Goal: Task Accomplishment & Management: Manage account settings

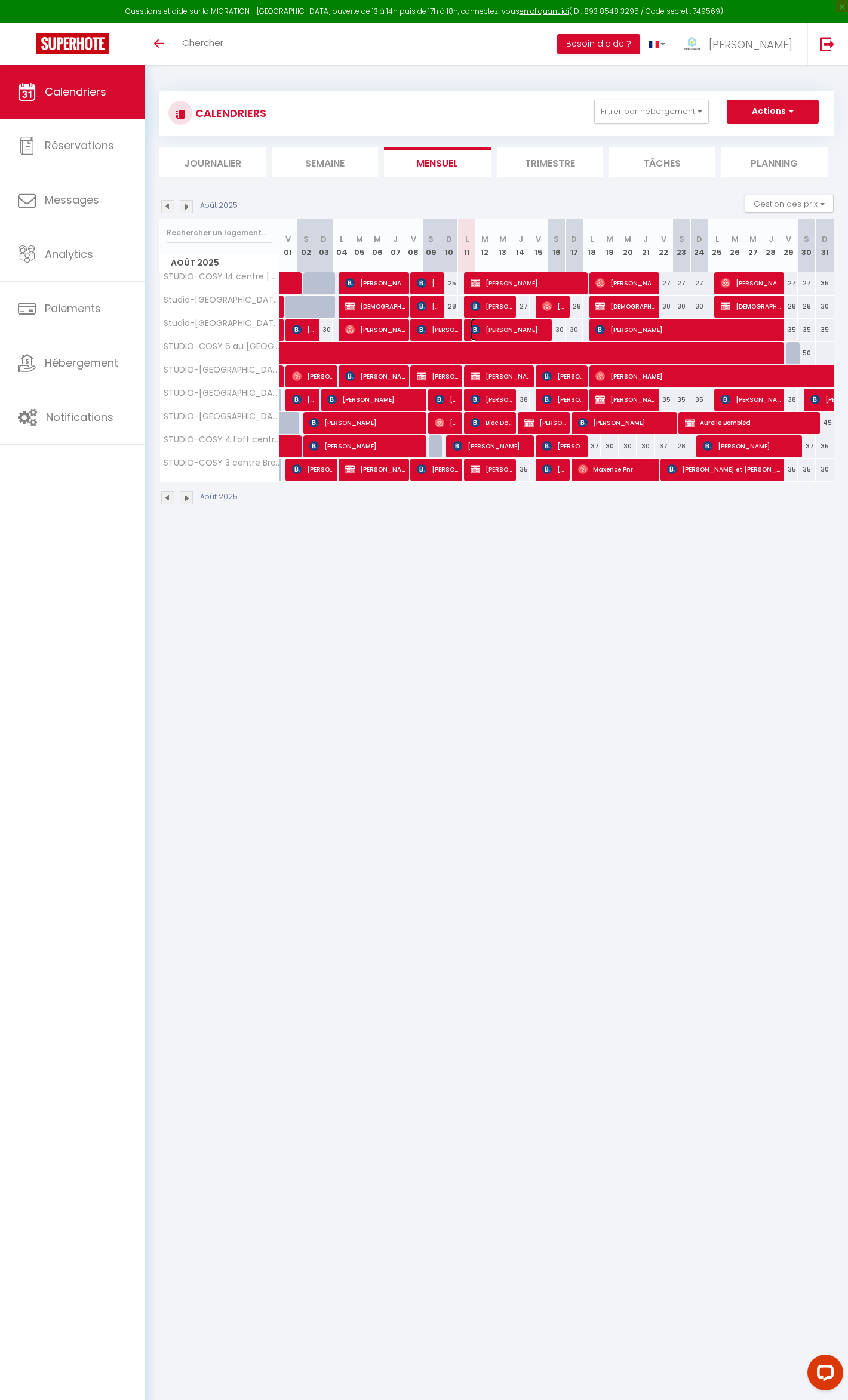
click at [503, 332] on span "[PERSON_NAME]" at bounding box center [509, 329] width 78 height 23
select select "OK"
select select "KO"
select select "0"
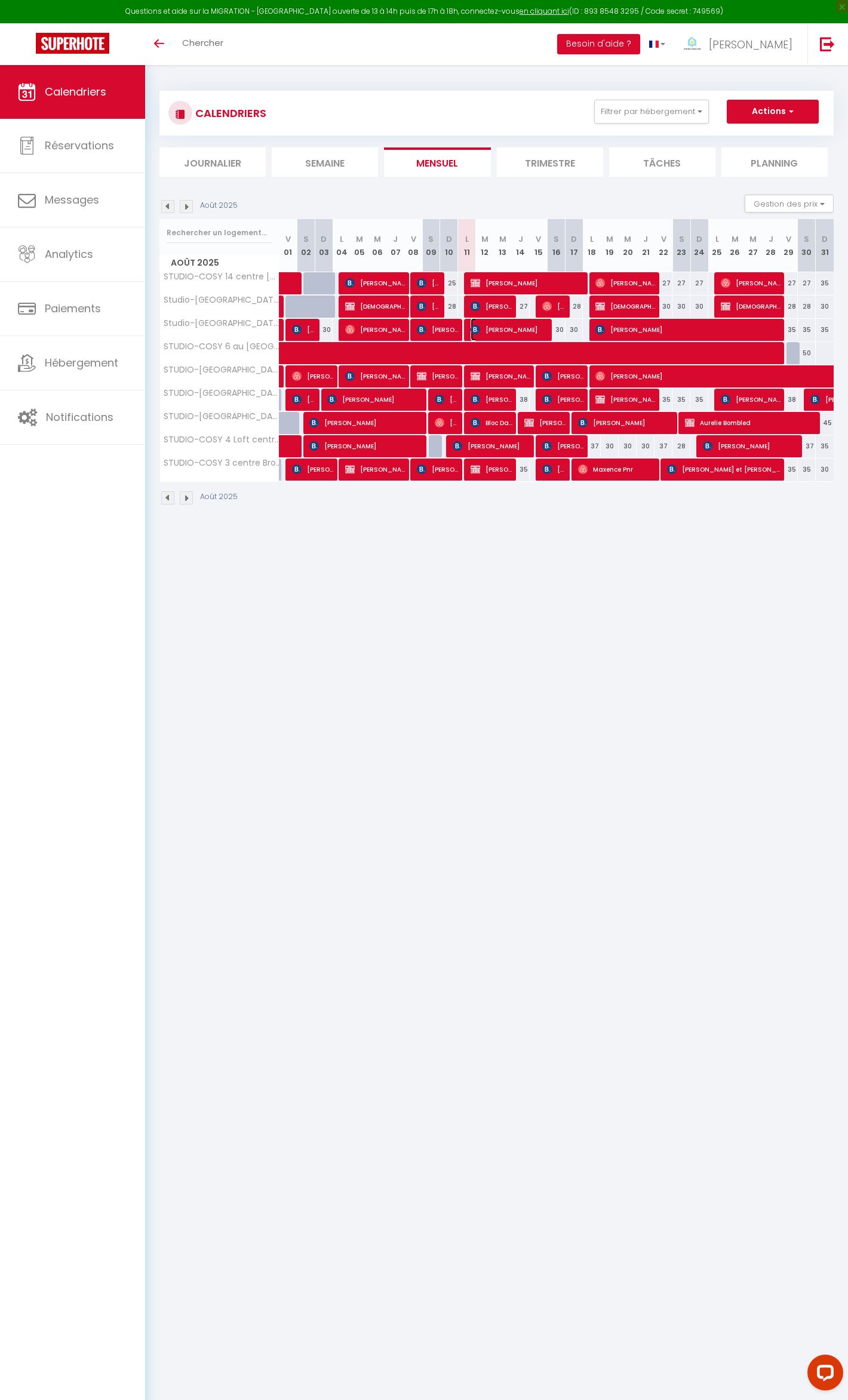
select select "1"
select select
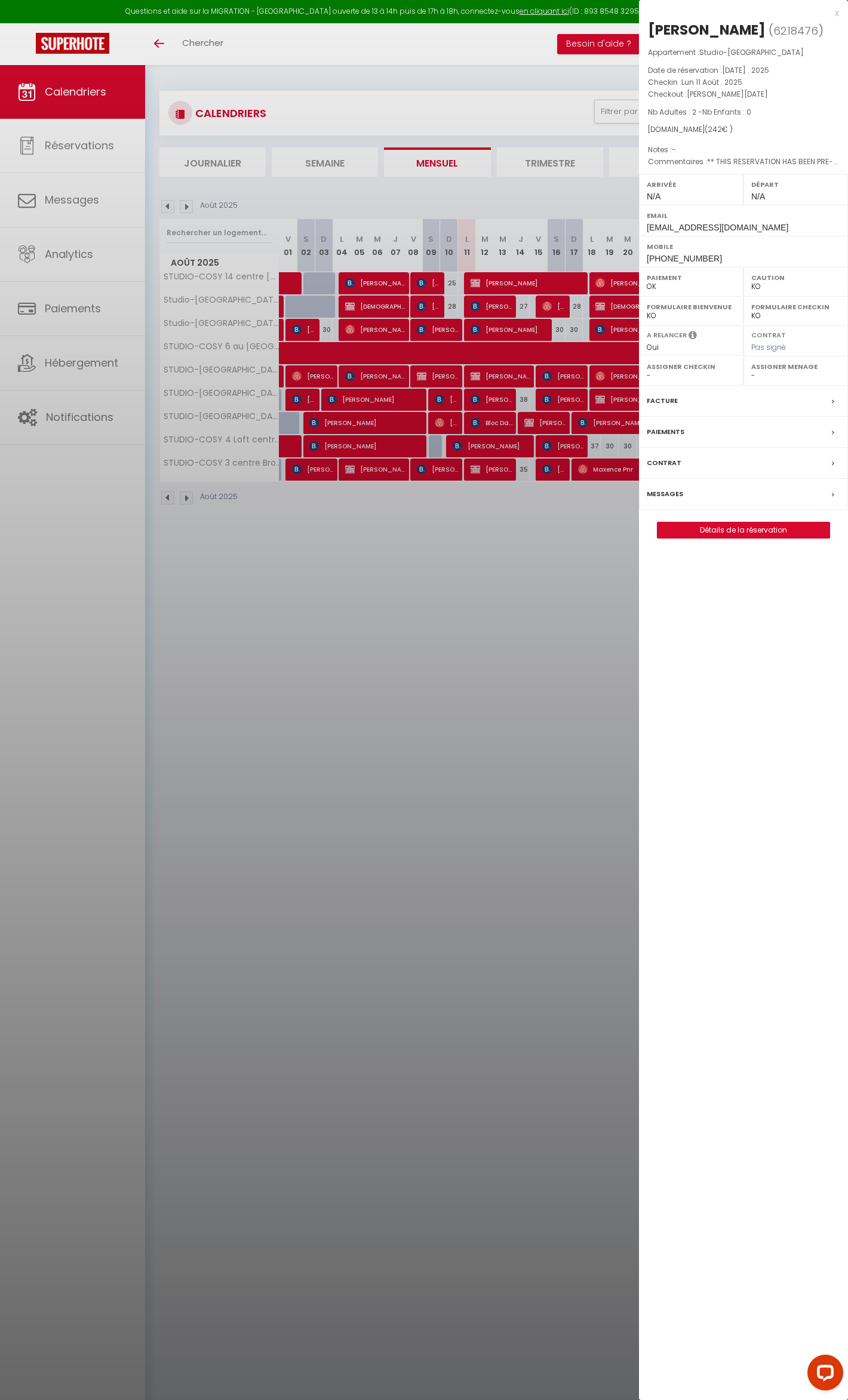
click at [669, 501] on label "Messages" at bounding box center [665, 494] width 36 height 12
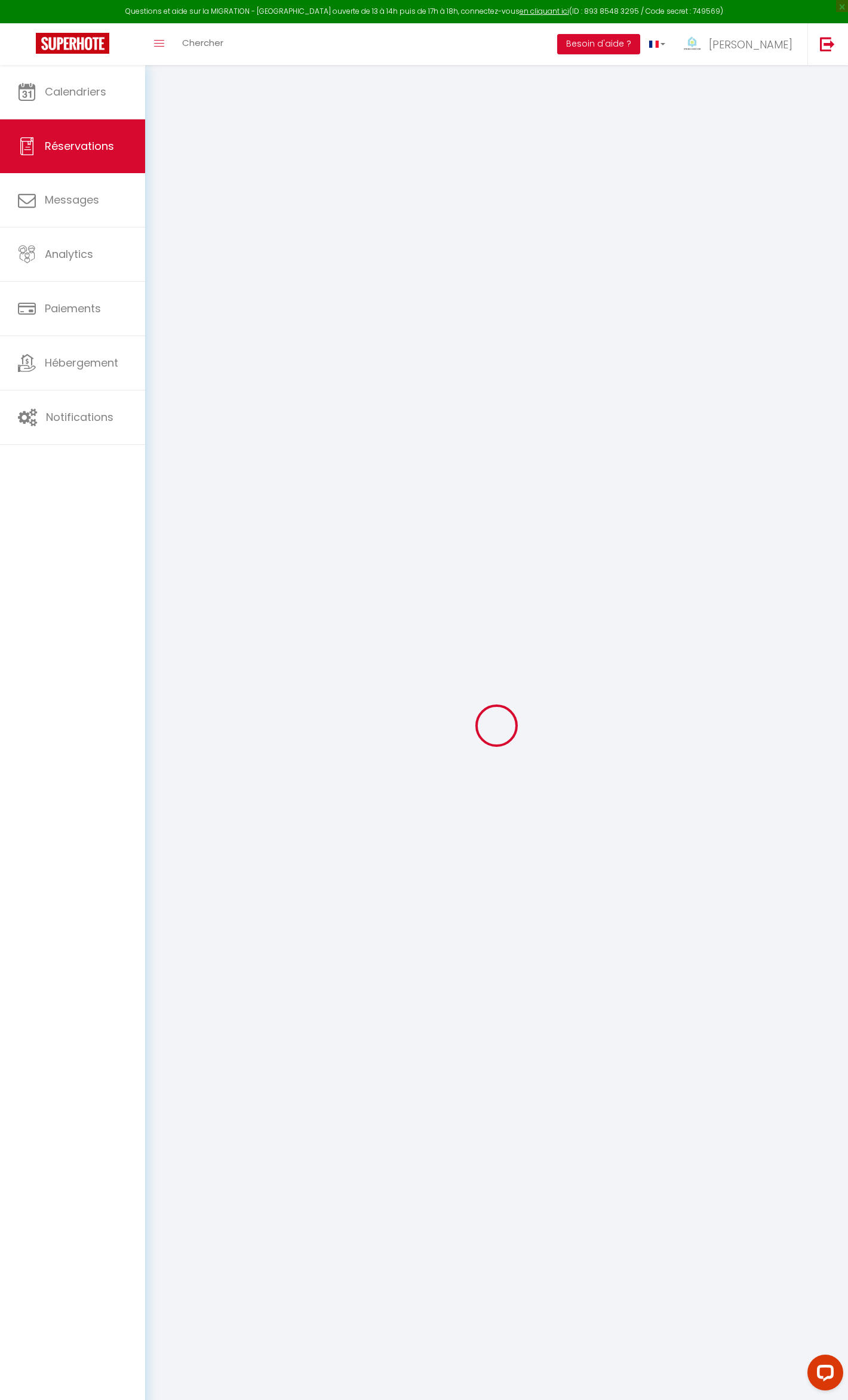
select select
checkbox input "false"
type textarea "** THIS RESERVATION HAS BEEN PRE-PAID ** Reservation has a cancellation grace p…"
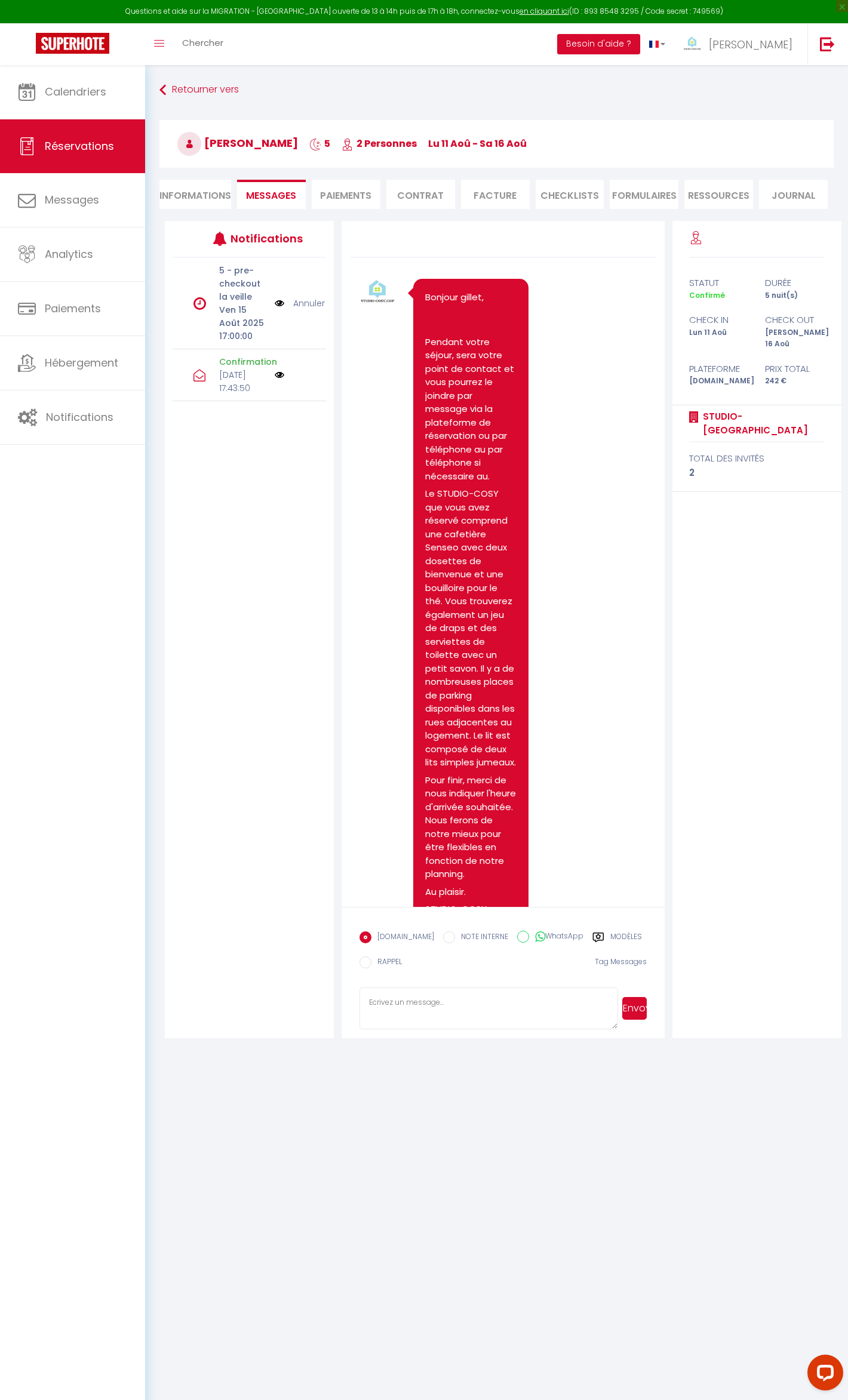
scroll to position [707, 0]
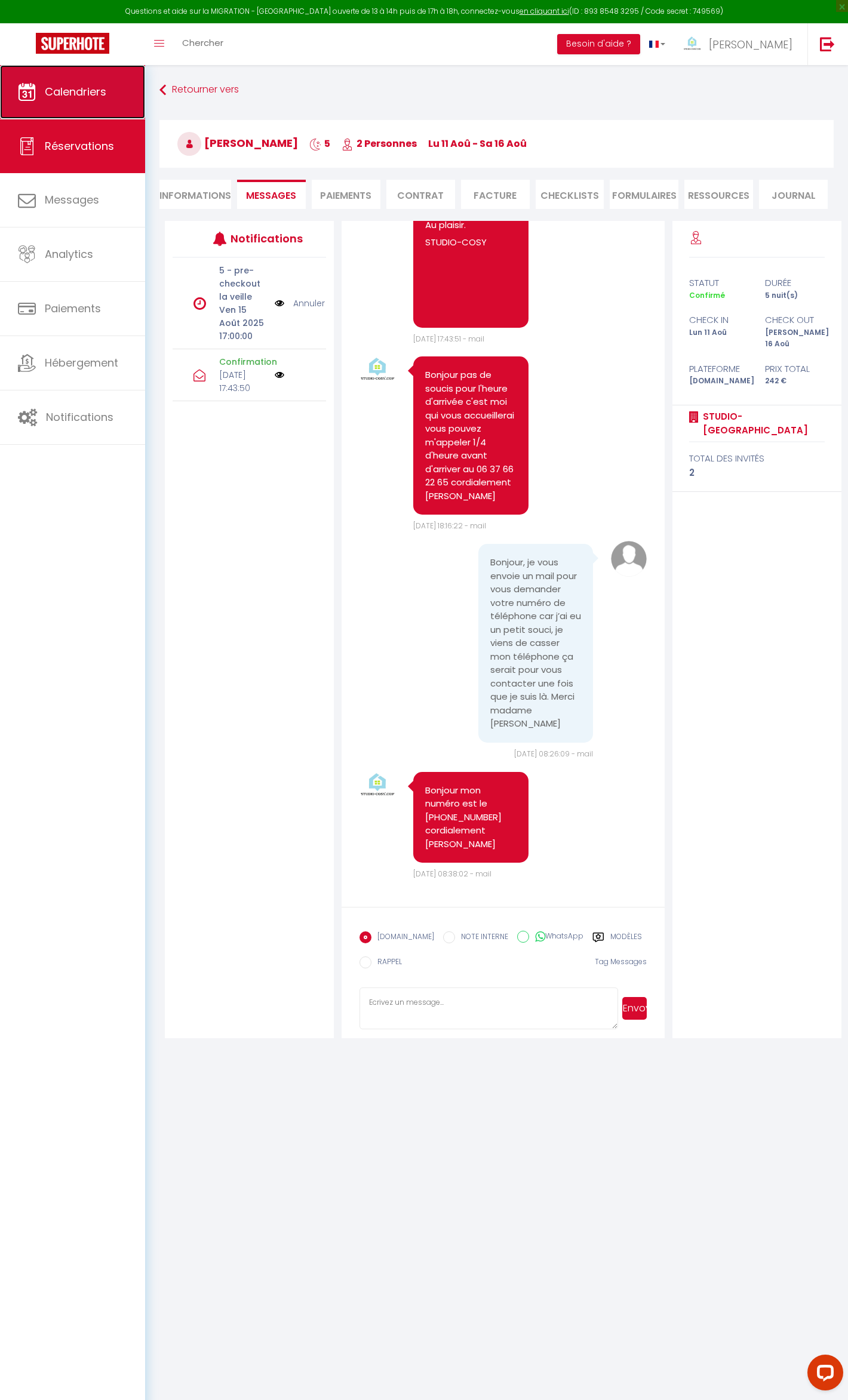
click at [43, 76] on link "Calendriers" at bounding box center [72, 92] width 145 height 54
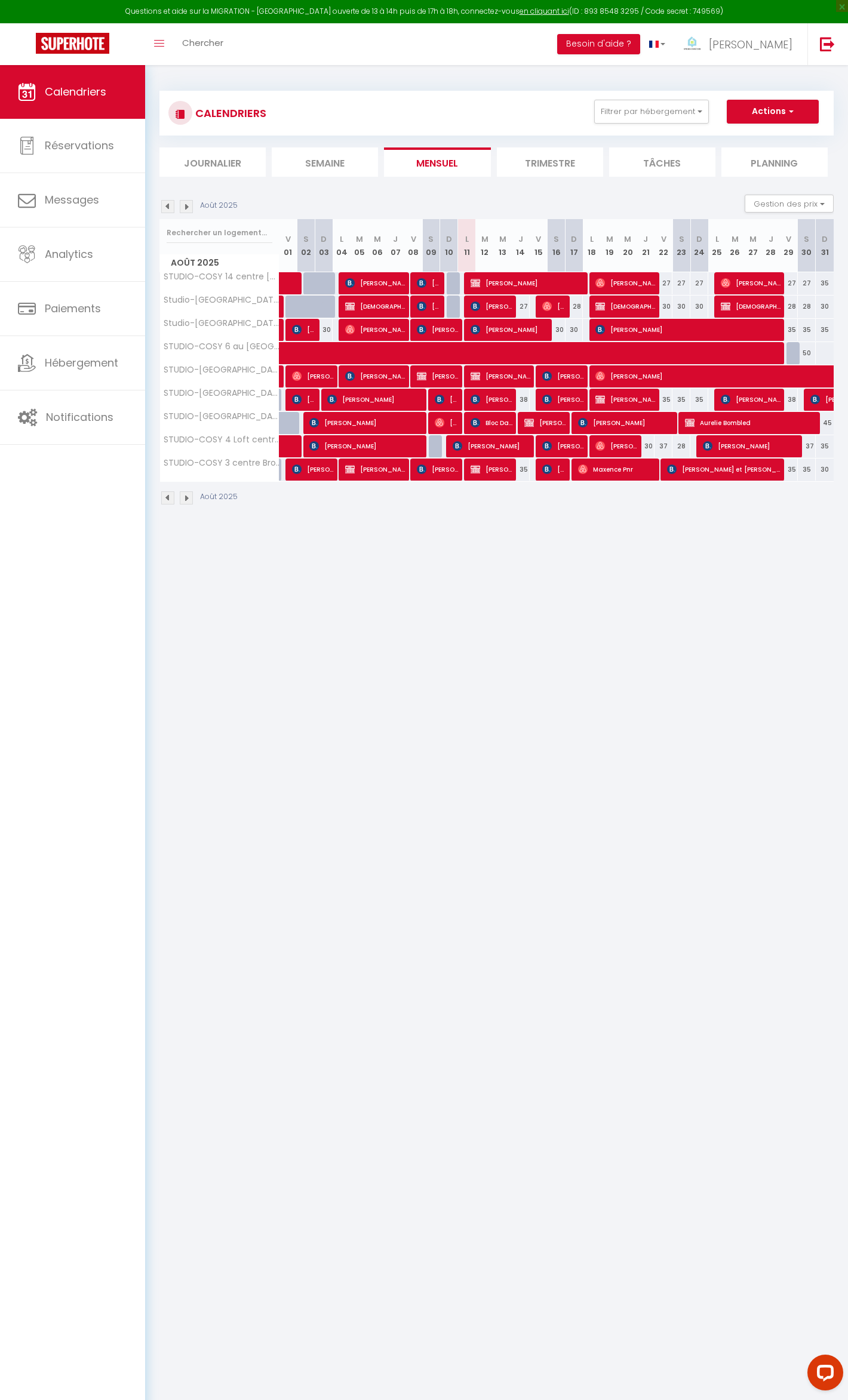
click at [184, 205] on img at bounding box center [186, 206] width 13 height 13
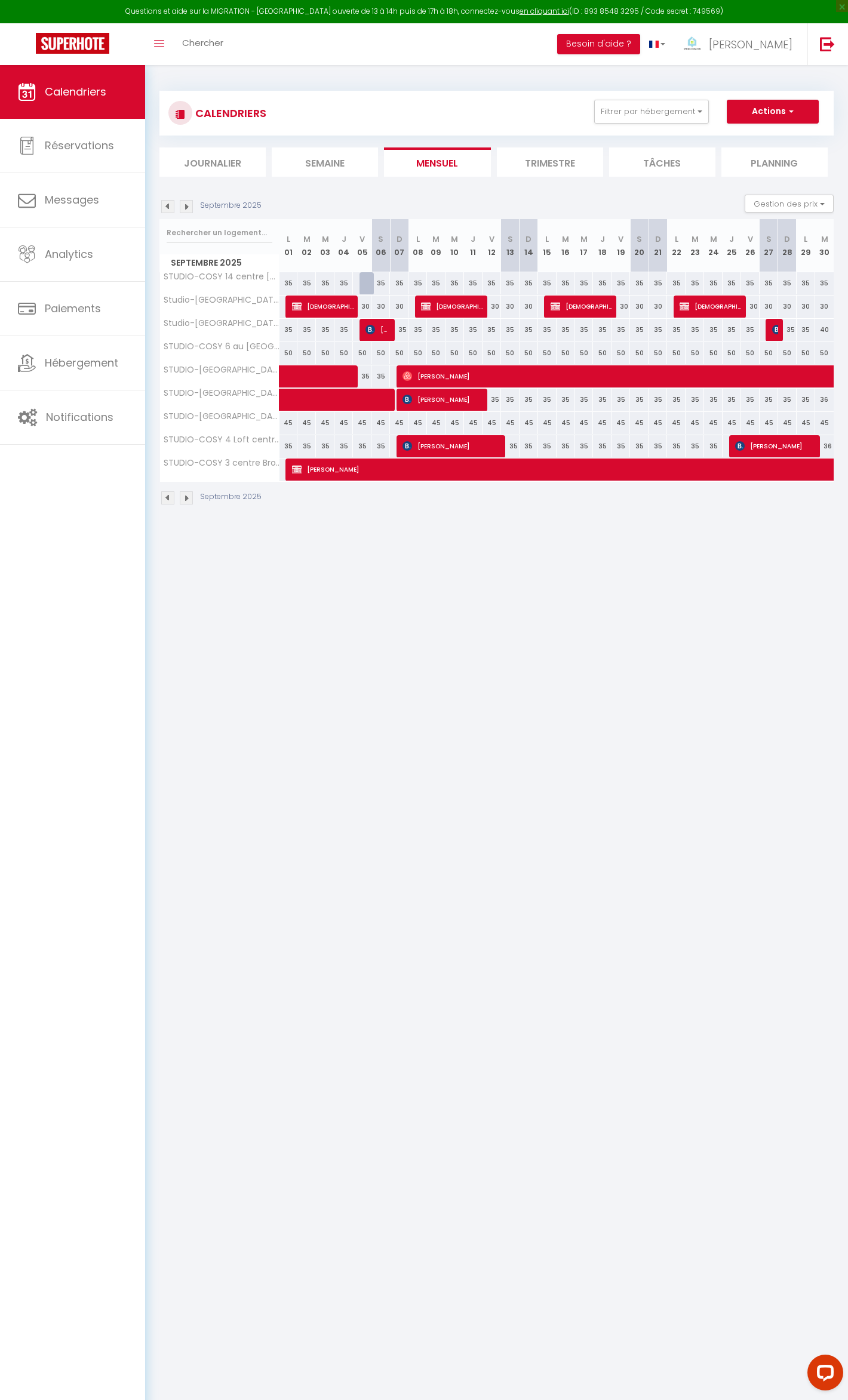
click at [362, 311] on div "30" at bounding box center [362, 306] width 19 height 22
type input "30"
type input "Ven 05 Septembre 2025"
type input "Sam 06 Septembre 2025"
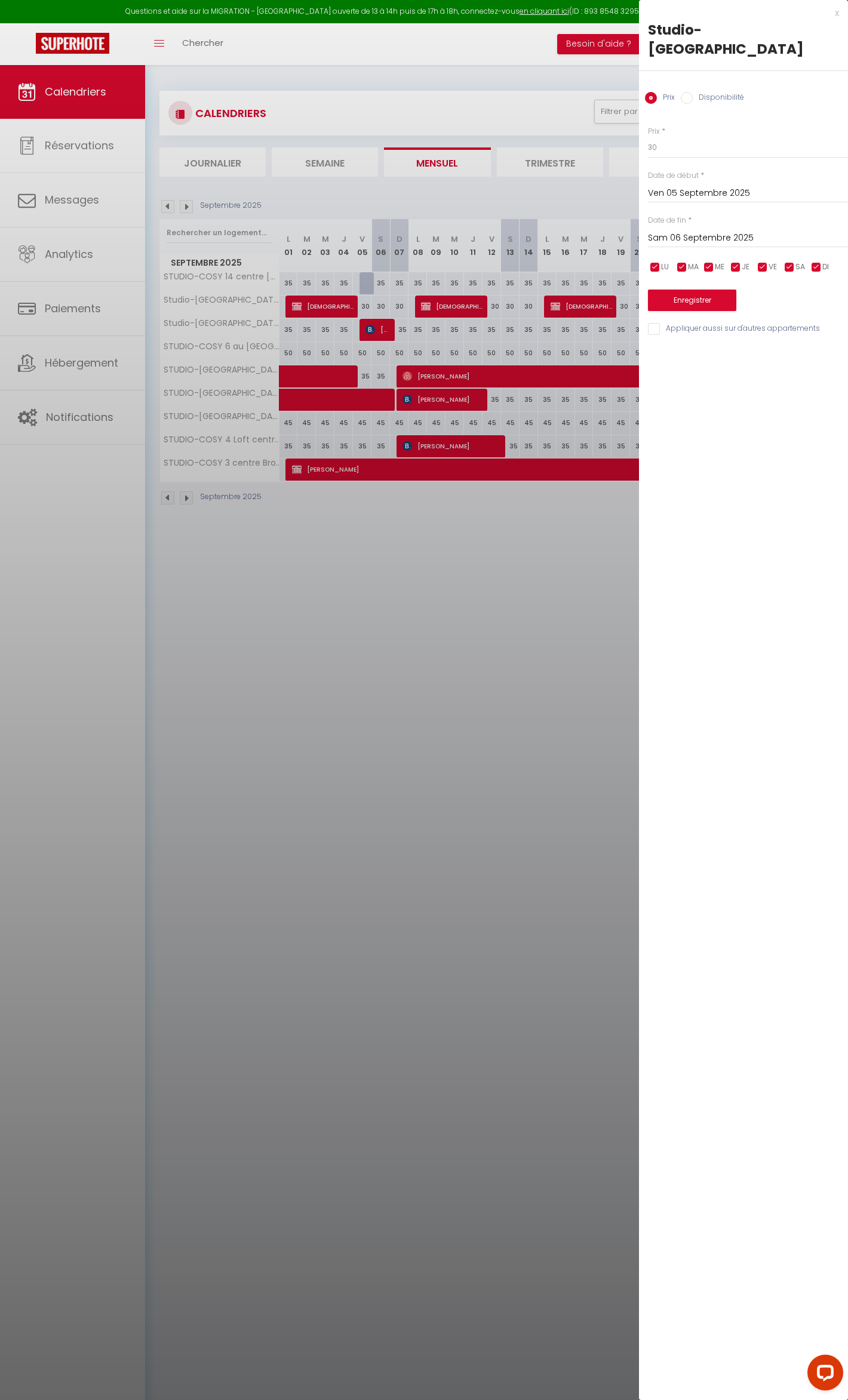
click at [698, 96] on label "Disponibilité" at bounding box center [718, 98] width 51 height 13
click at [693, 96] on input "Disponibilité" at bounding box center [686, 97] width 12 height 12
radio input "true"
radio input "false"
click at [680, 157] on select "Disponible Indisponible" at bounding box center [748, 148] width 200 height 23
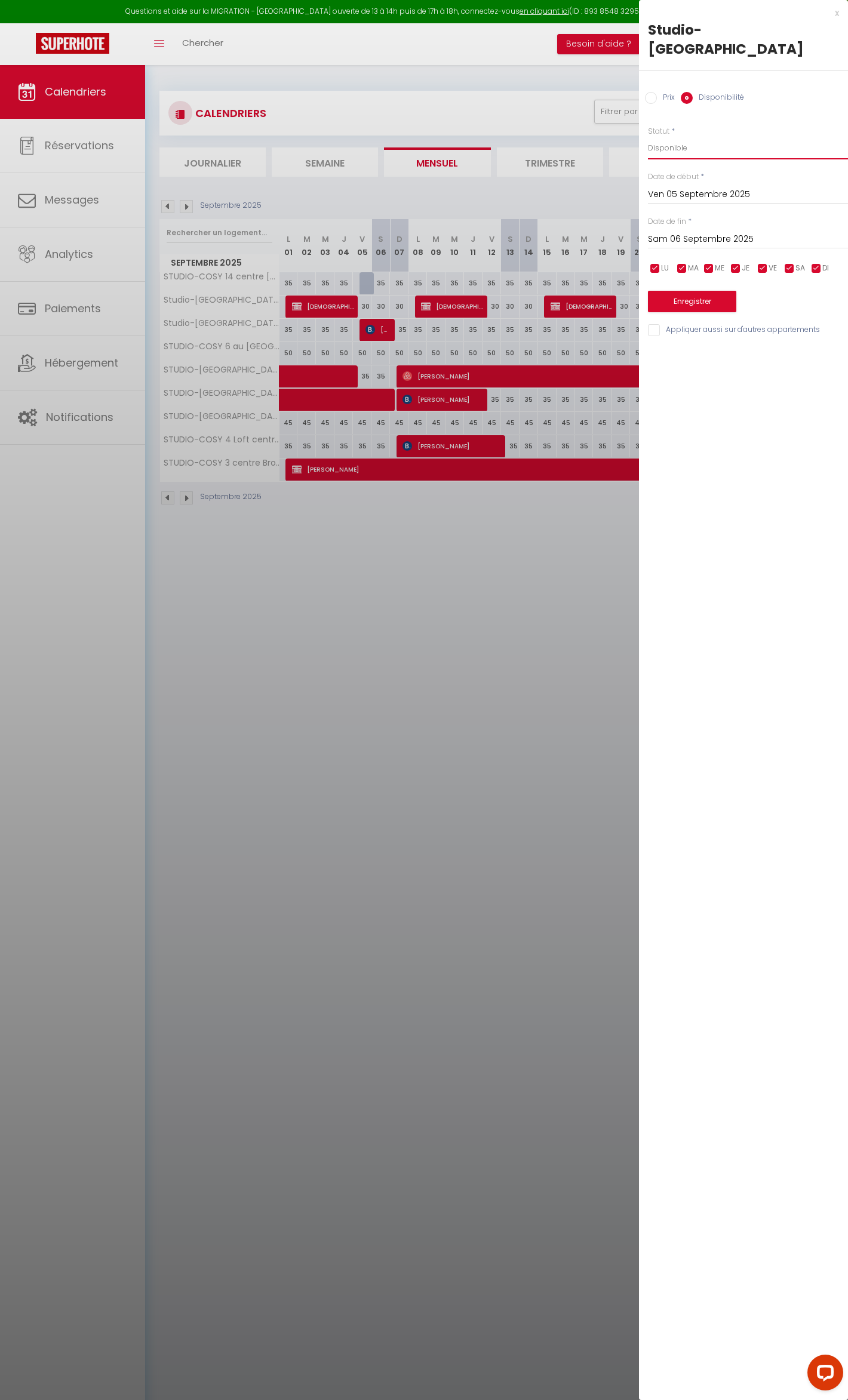
select select "0"
click at [648, 137] on select "Disponible Indisponible" at bounding box center [748, 148] width 200 height 23
click at [673, 294] on button "Enregistrer" at bounding box center [692, 301] width 88 height 22
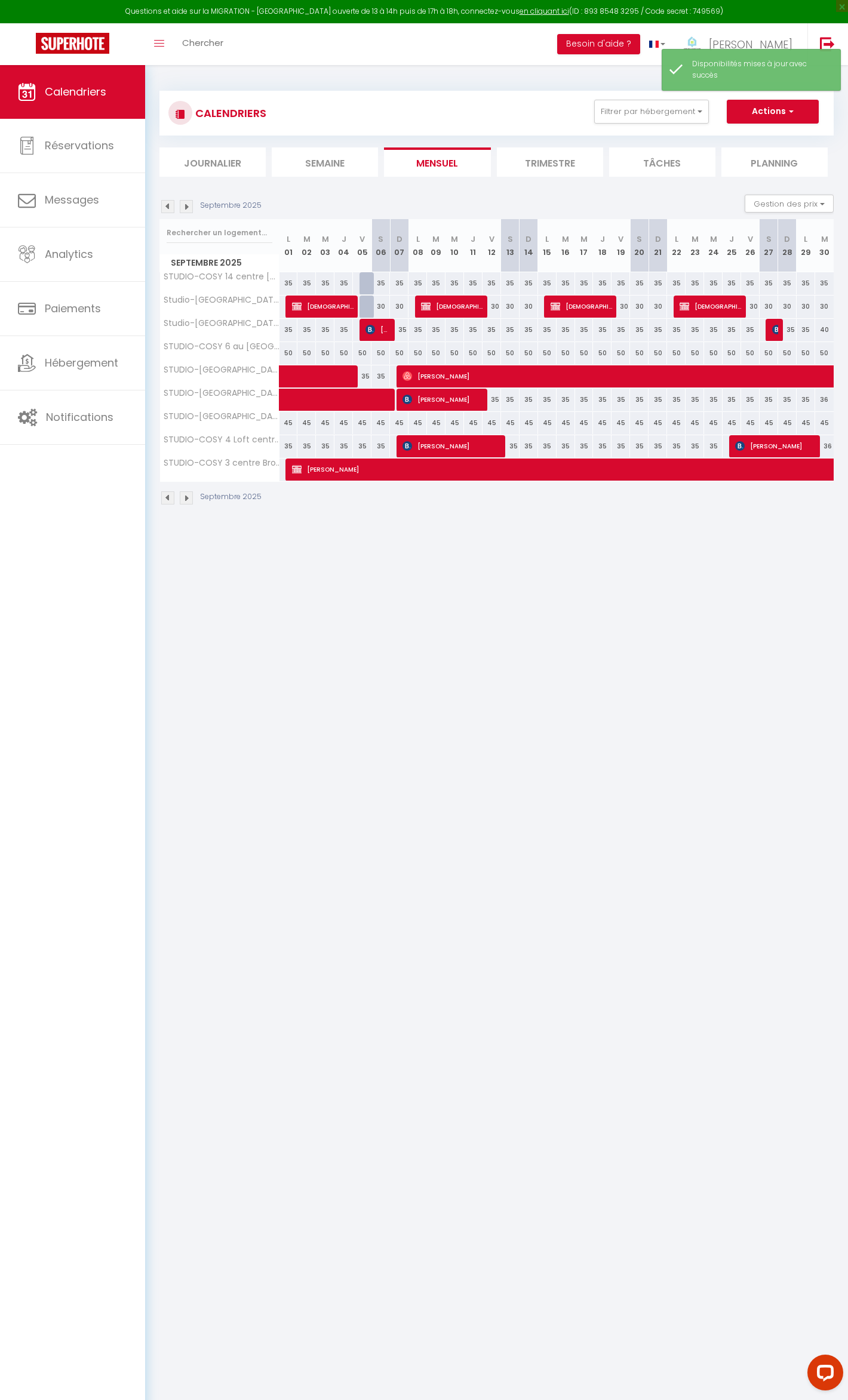
click at [369, 284] on div at bounding box center [369, 284] width 19 height 23
select select "1"
type input "Ven 05 Septembre 2025"
type input "Sam 06 Septembre 2025"
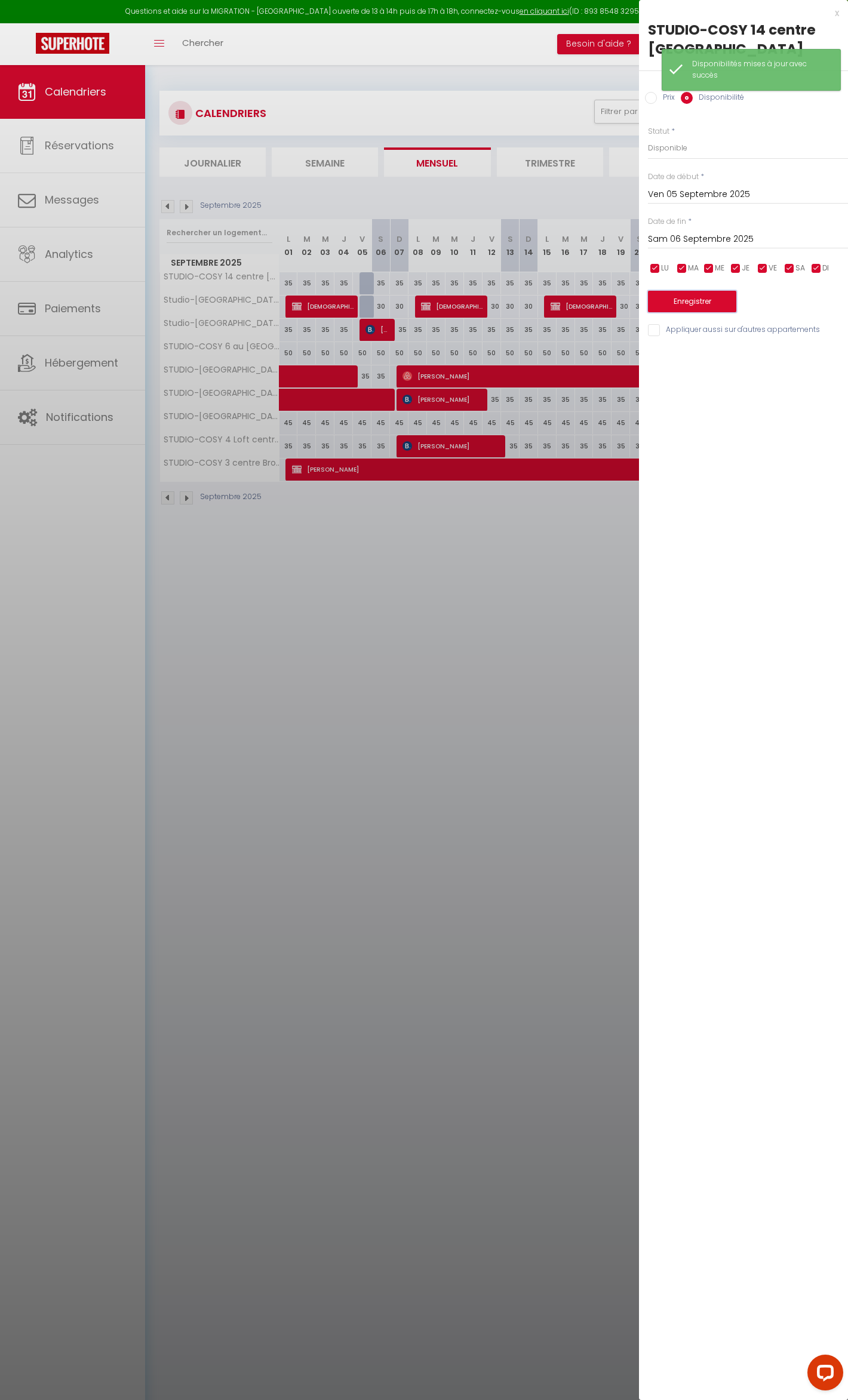
click at [707, 308] on button "Enregistrer" at bounding box center [692, 301] width 88 height 22
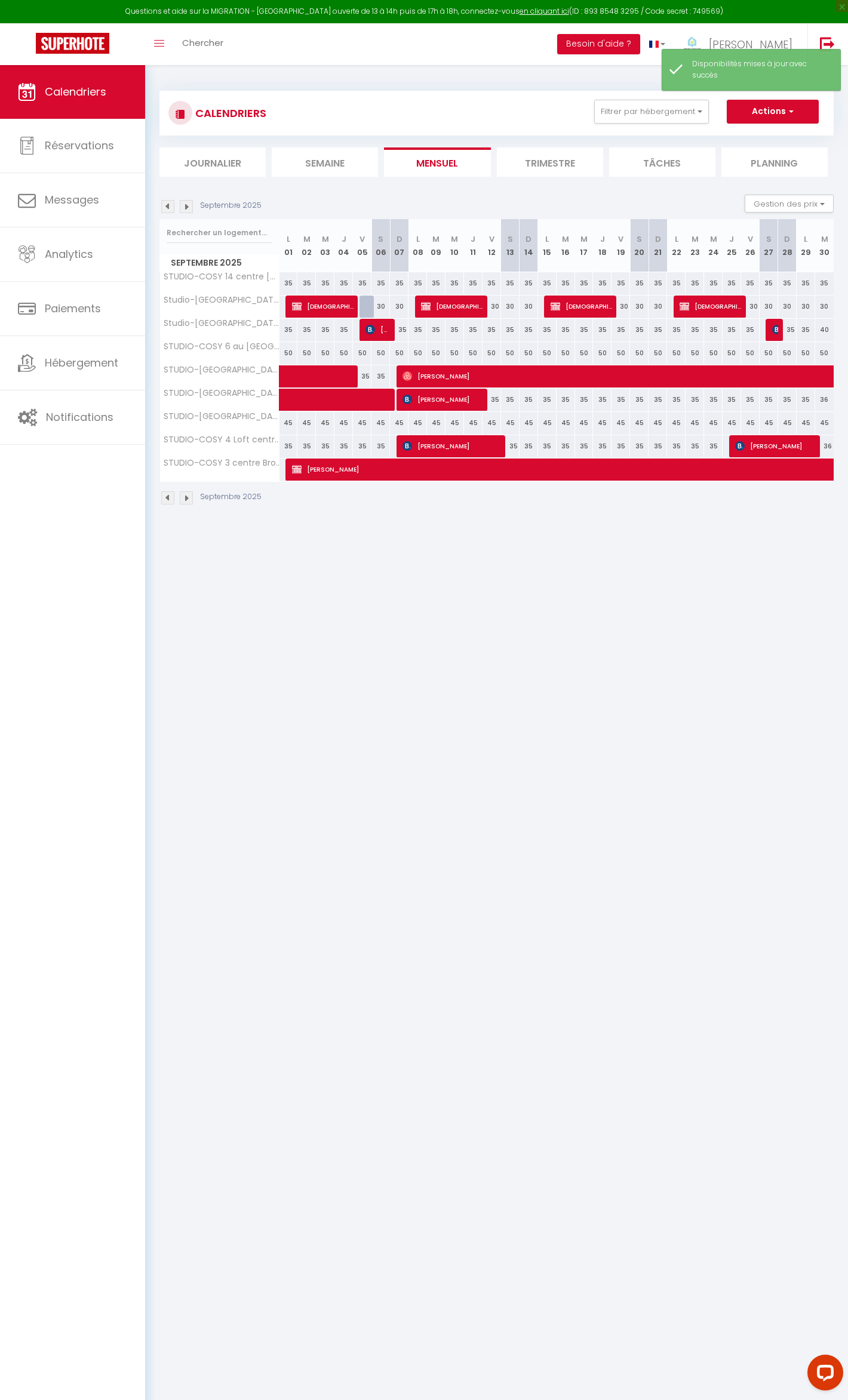
click at [163, 209] on img at bounding box center [167, 206] width 13 height 13
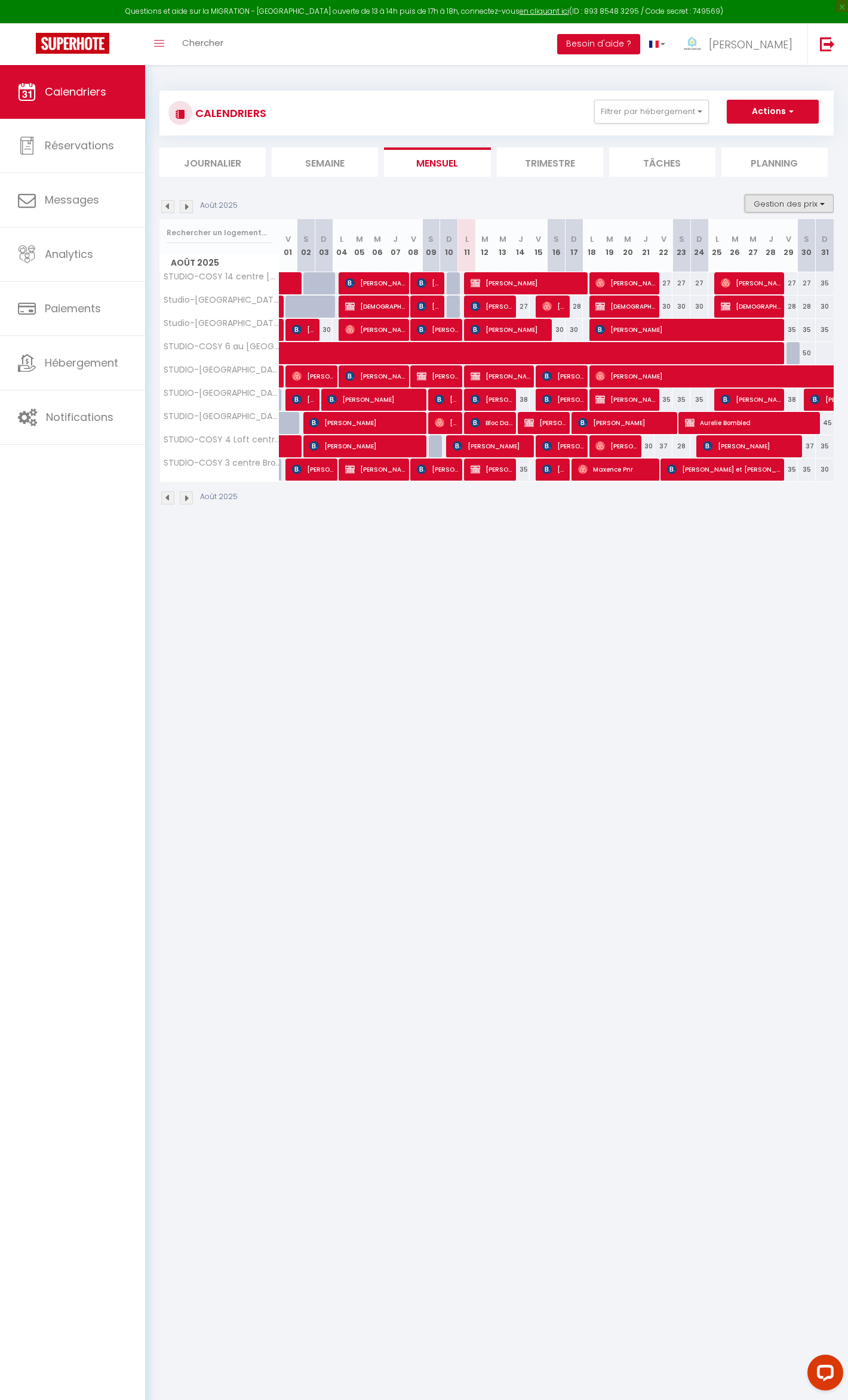
click at [785, 199] on button "Gestion des prix" at bounding box center [789, 203] width 89 height 18
click at [769, 235] on input "Nb Nuits minimum" at bounding box center [780, 240] width 107 height 12
checkbox input "true"
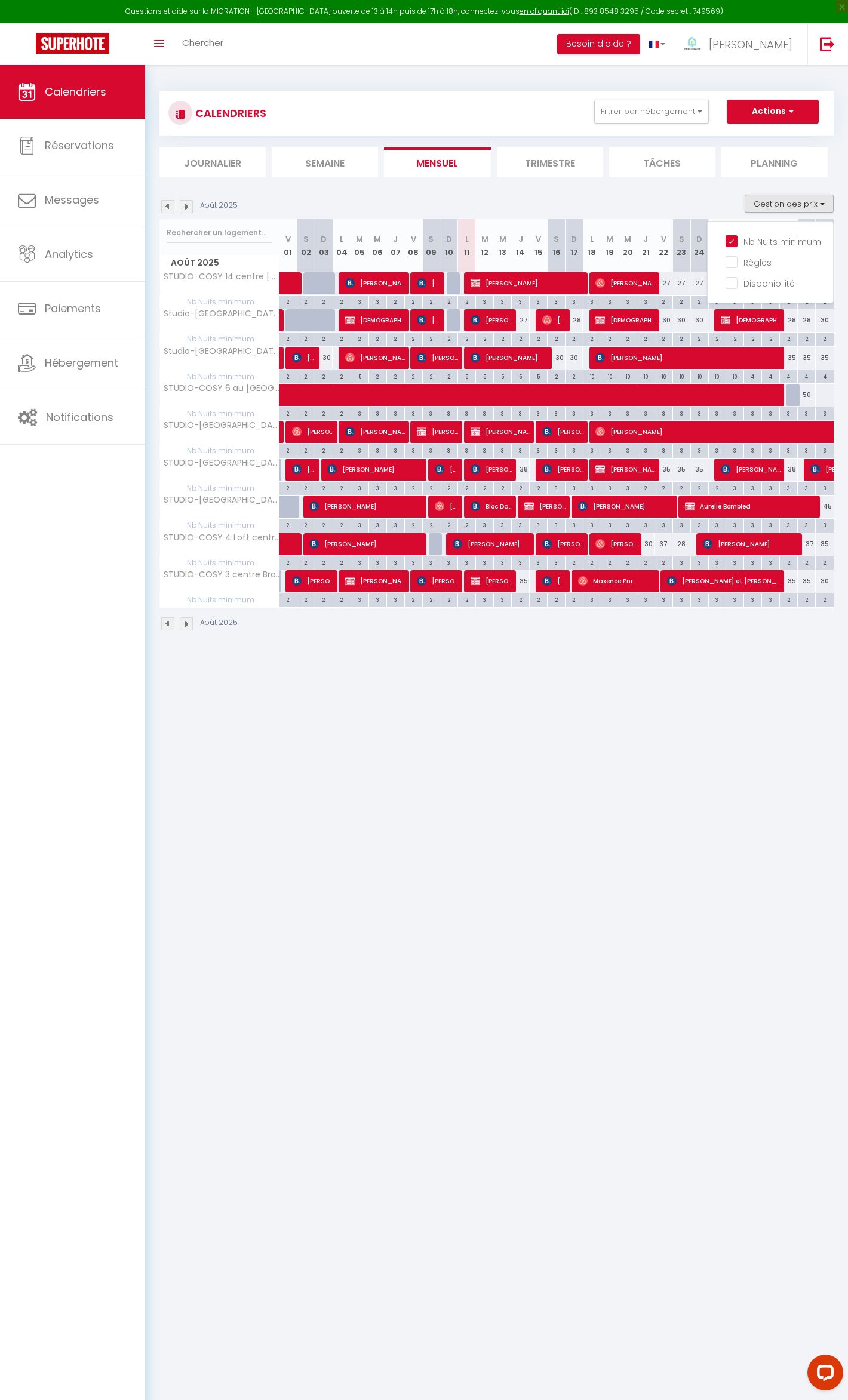
click at [657, 631] on div "Août 2025" at bounding box center [496, 625] width 674 height 35
click at [683, 567] on div "3" at bounding box center [682, 562] width 17 height 11
type input "3"
type input "Sam 23 Août 2025"
type input "Dim 24 Août 2025"
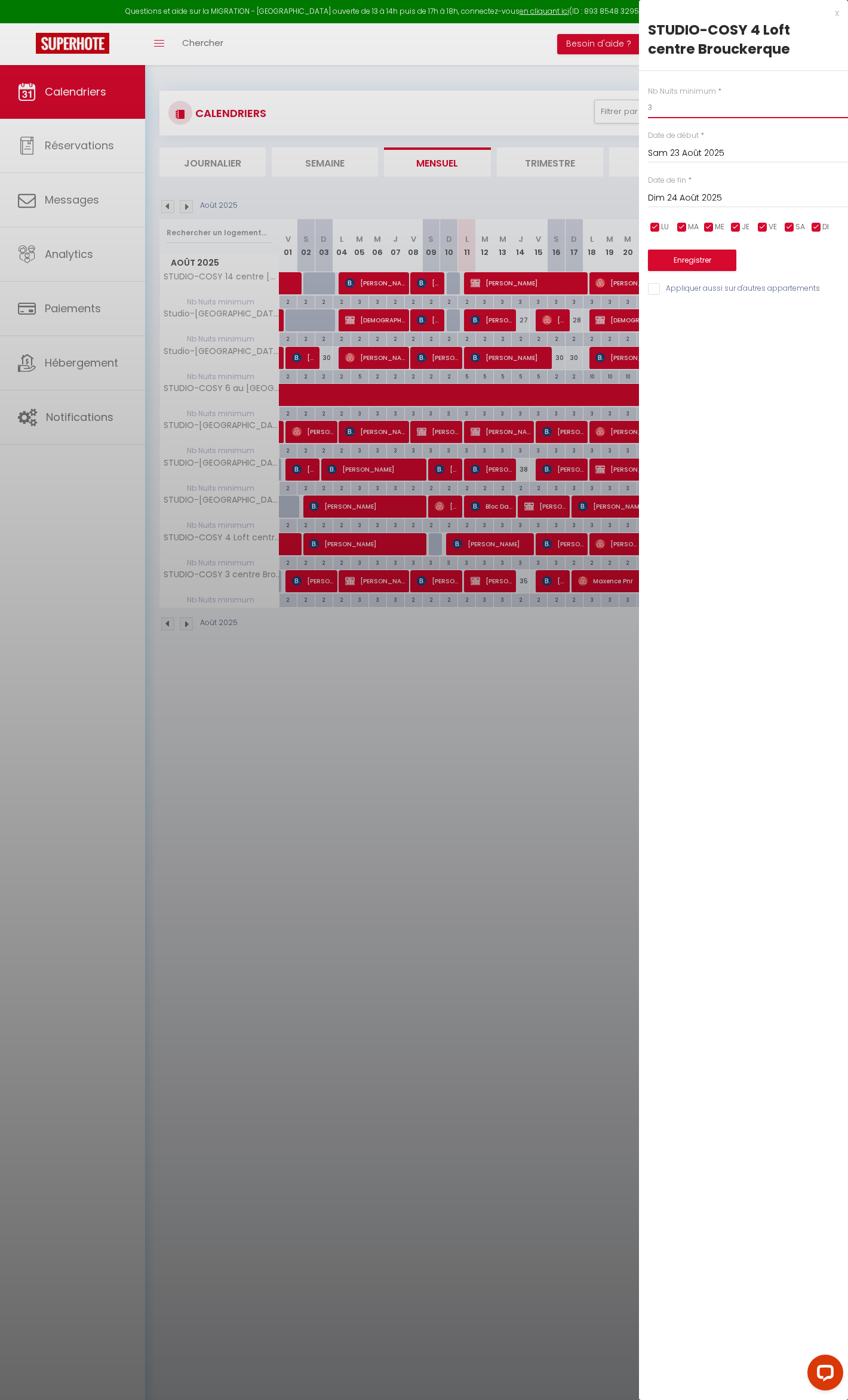
click at [667, 103] on input "3" at bounding box center [748, 107] width 200 height 22
type input "2"
click at [696, 264] on button "Enregistrer" at bounding box center [692, 260] width 88 height 22
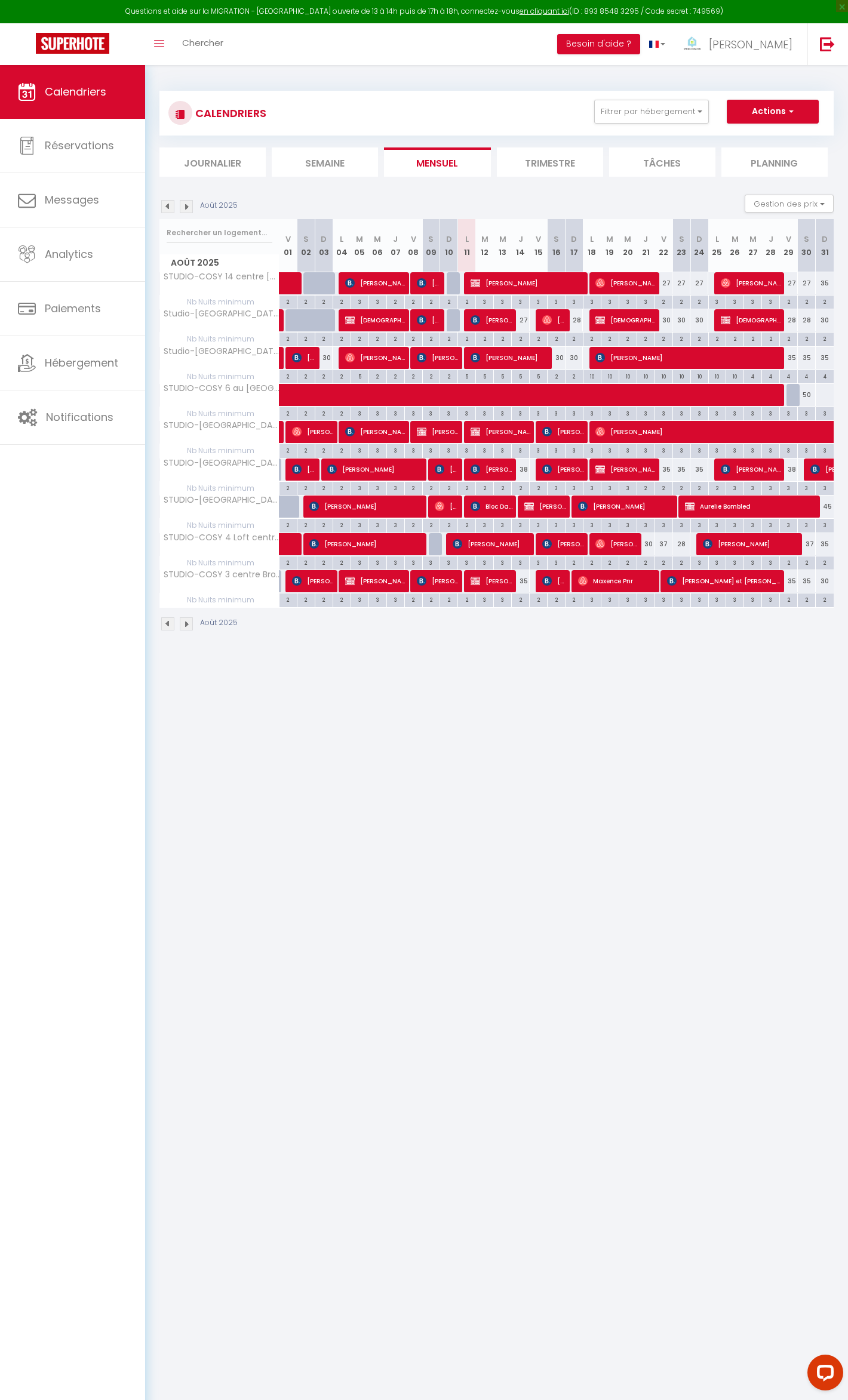
click at [829, 526] on div "3" at bounding box center [825, 525] width 18 height 11
type input "3"
type input "Dim 31 Août 2025"
type input "Lun 01 Septembre 2025"
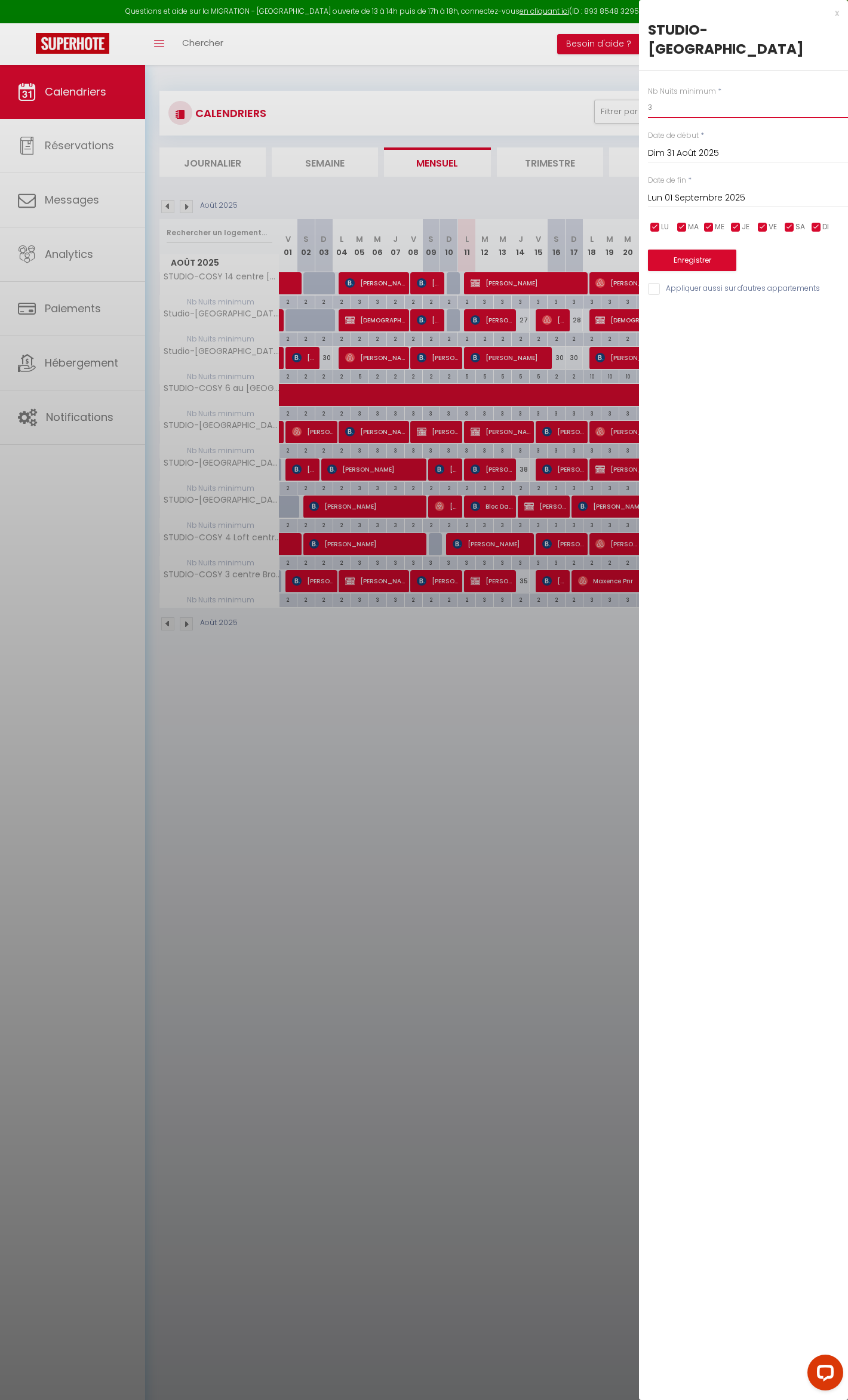
drag, startPoint x: 657, startPoint y: 105, endPoint x: 712, endPoint y: 108, distance: 55.1
click at [712, 108] on input "3" at bounding box center [748, 107] width 200 height 22
type input "2"
click at [706, 252] on button "Enregistrer" at bounding box center [692, 260] width 88 height 22
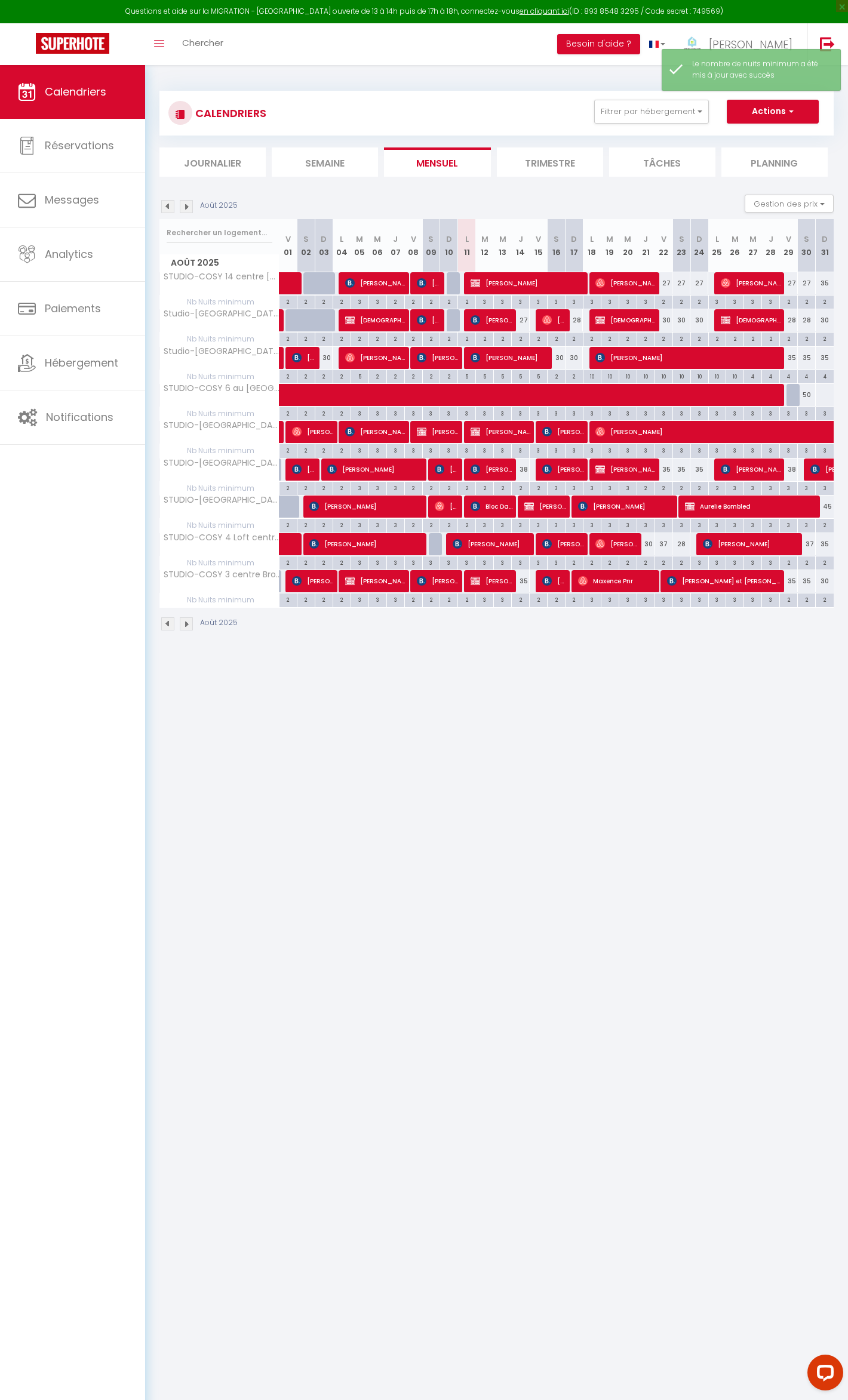
click at [807, 416] on div "3" at bounding box center [807, 413] width 17 height 11
type input "3"
type input "[DATE]"
type input "Dim 31 Août 2025"
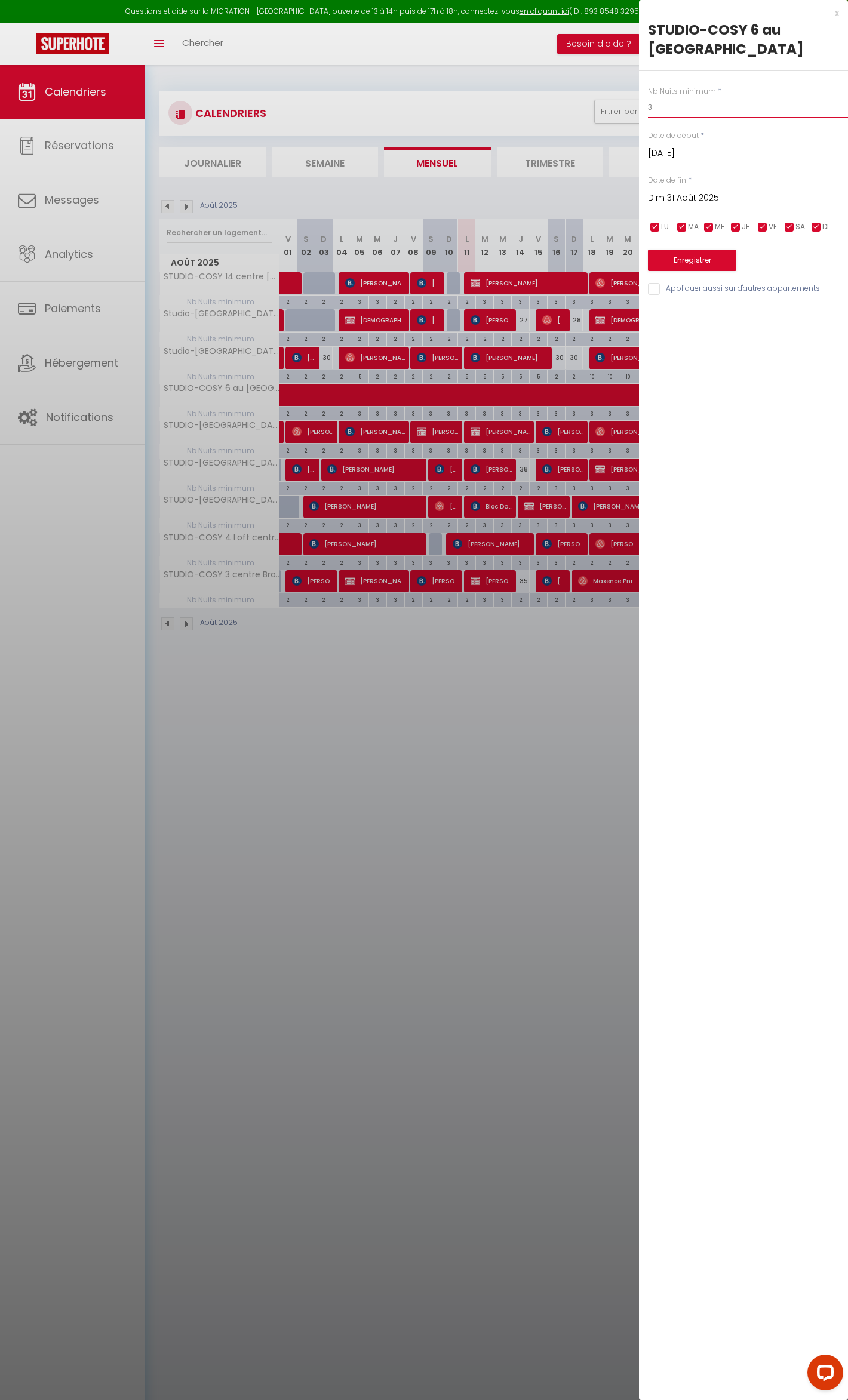
click at [662, 117] on input "3" at bounding box center [748, 107] width 200 height 22
type input "2"
click at [694, 196] on input "Dim 31 Août 2025" at bounding box center [748, 198] width 200 height 15
click at [808, 211] on span ">" at bounding box center [814, 218] width 26 height 24
click at [686, 263] on span "1" at bounding box center [687, 266] width 26 height 24
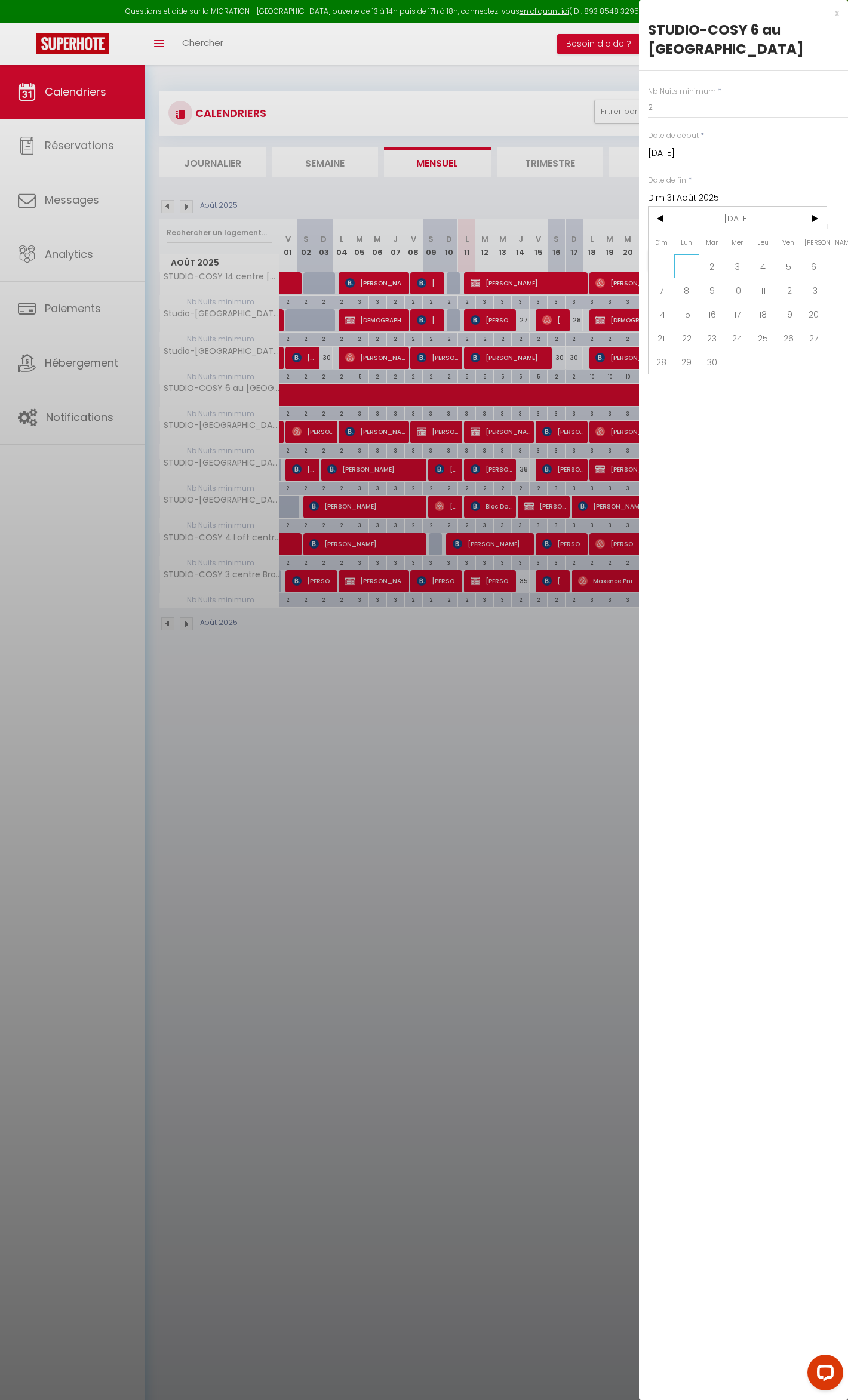
type input "Lun 01 Septembre 2025"
click at [686, 263] on button "Enregistrer" at bounding box center [692, 260] width 88 height 22
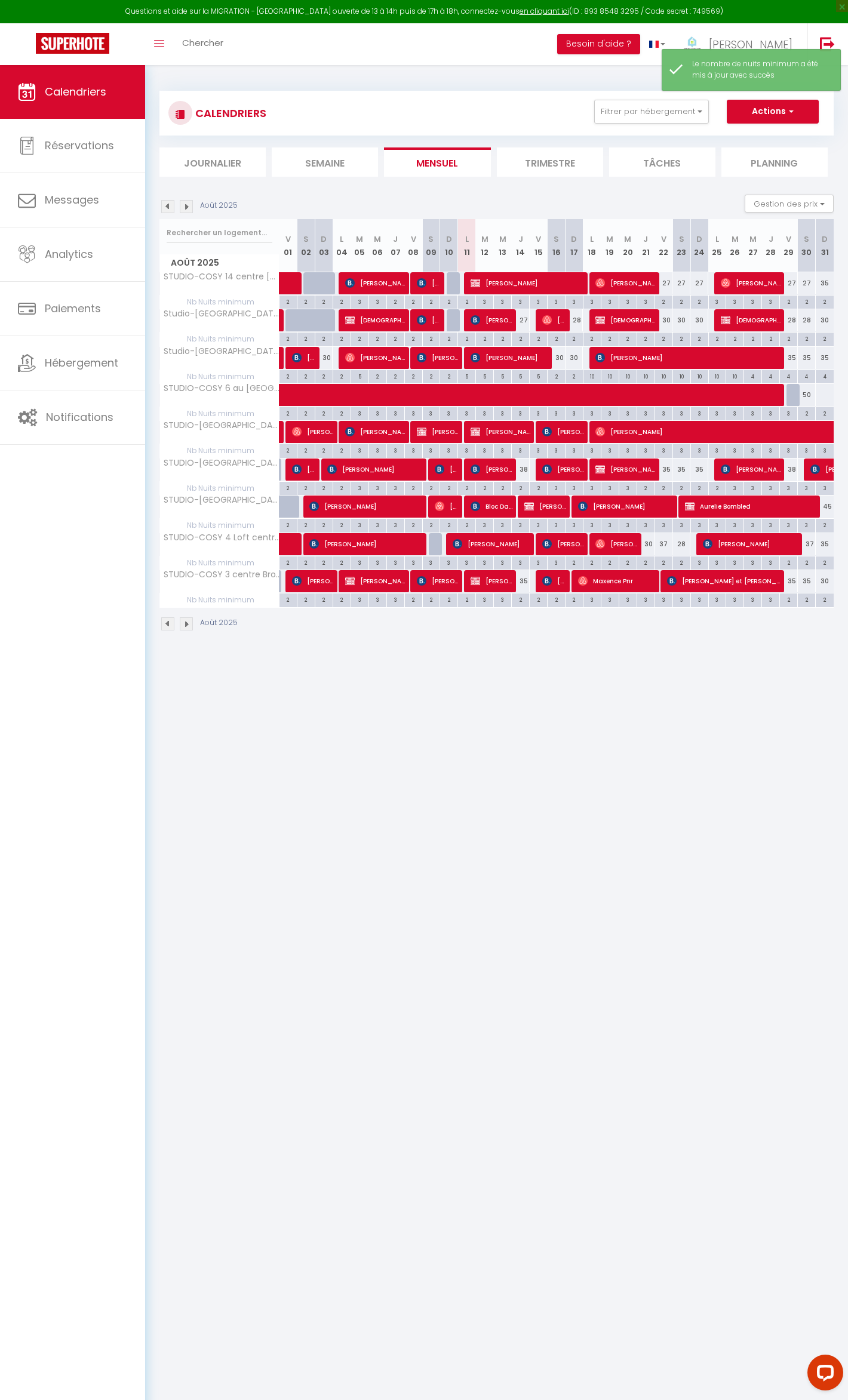
click at [784, 378] on div "4" at bounding box center [789, 375] width 17 height 11
type input "4"
type input "Ven 29 Août 2025"
type input "[DATE]"
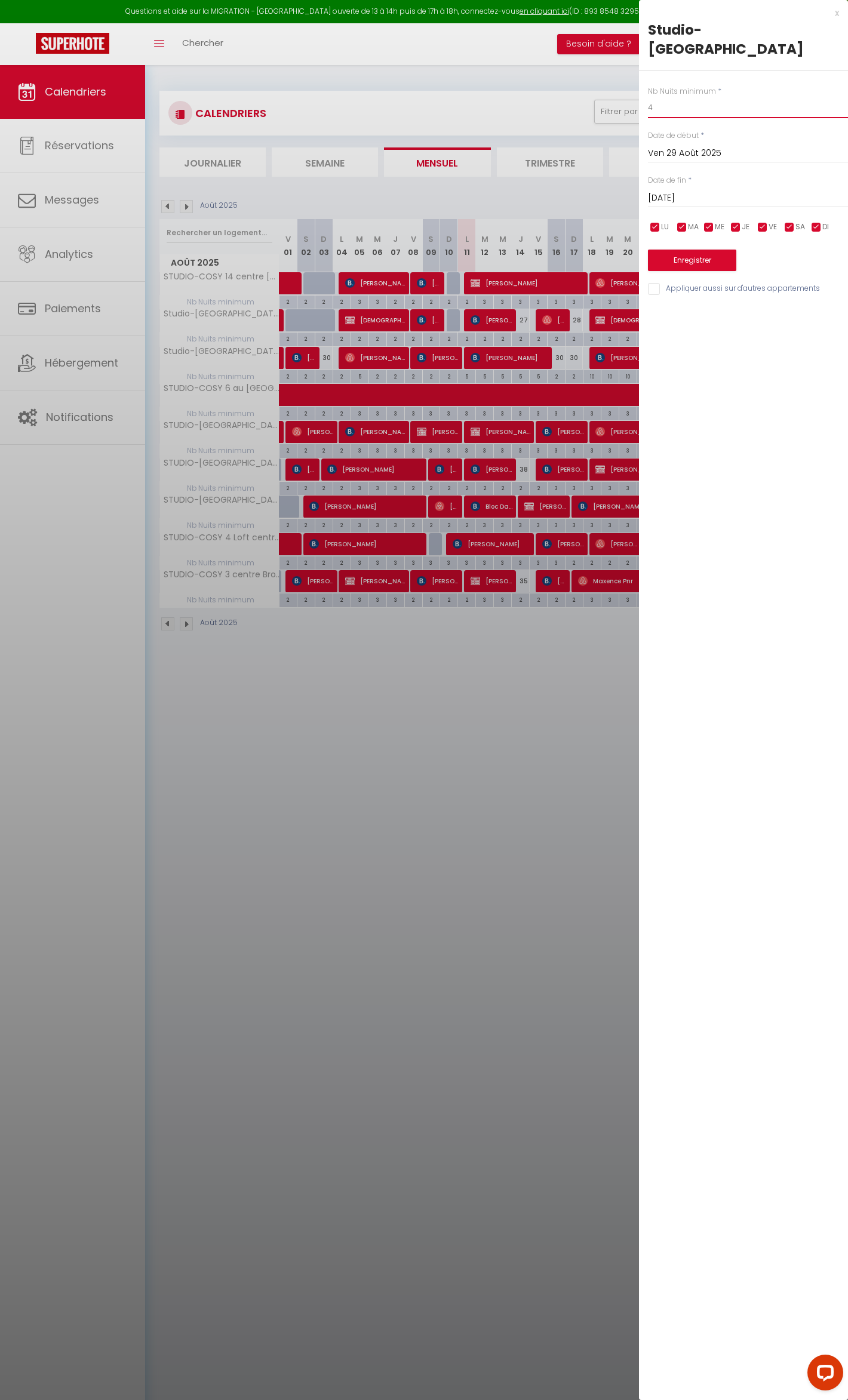
click at [670, 105] on input "4" at bounding box center [748, 107] width 200 height 22
type input "2"
click at [687, 192] on input "[DATE]" at bounding box center [748, 198] width 200 height 15
click at [820, 213] on span ">" at bounding box center [814, 218] width 26 height 24
click at [691, 256] on span "1" at bounding box center [687, 266] width 26 height 24
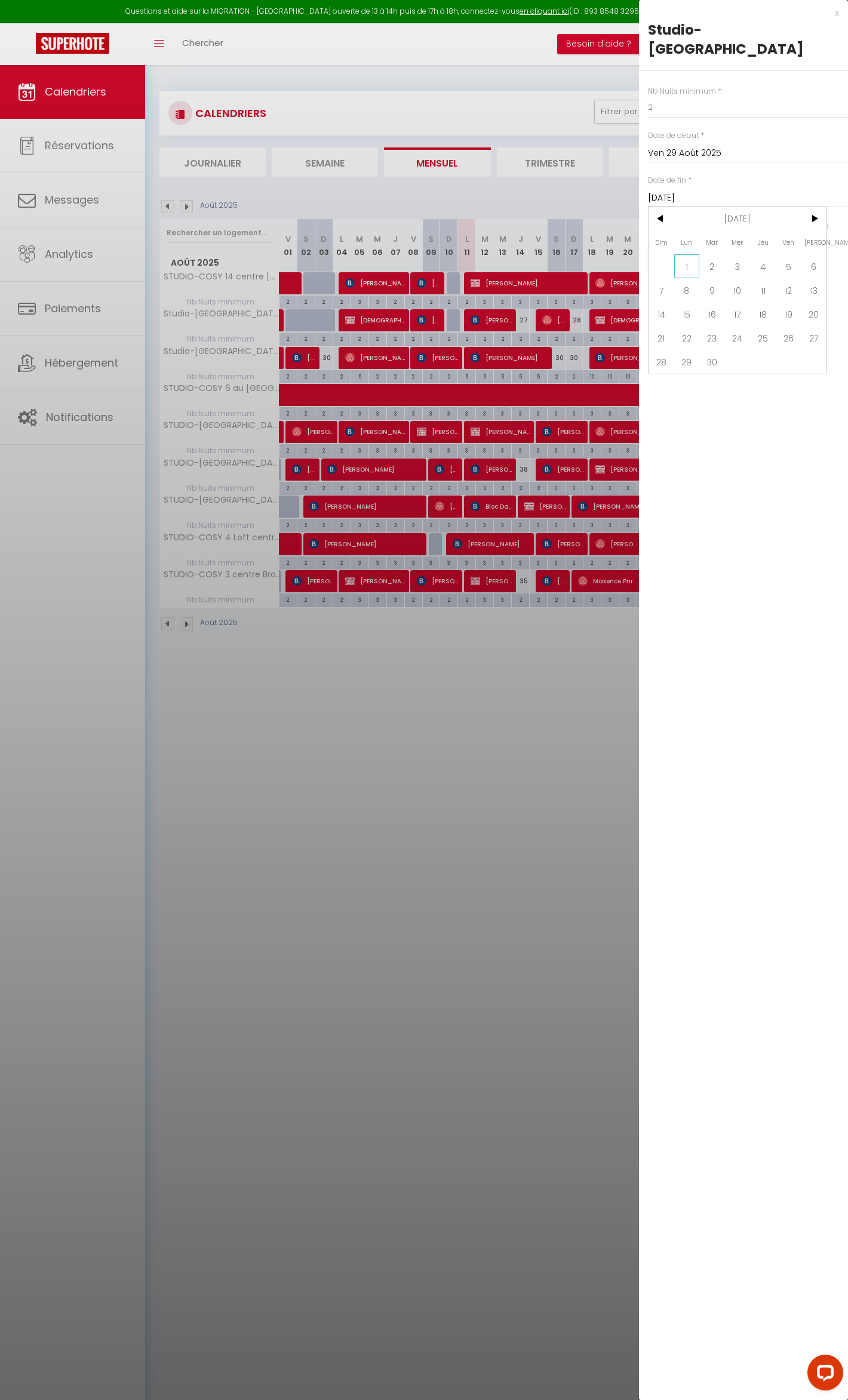
type input "Lun 01 Septembre 2025"
click at [691, 256] on button "Enregistrer" at bounding box center [692, 260] width 88 height 22
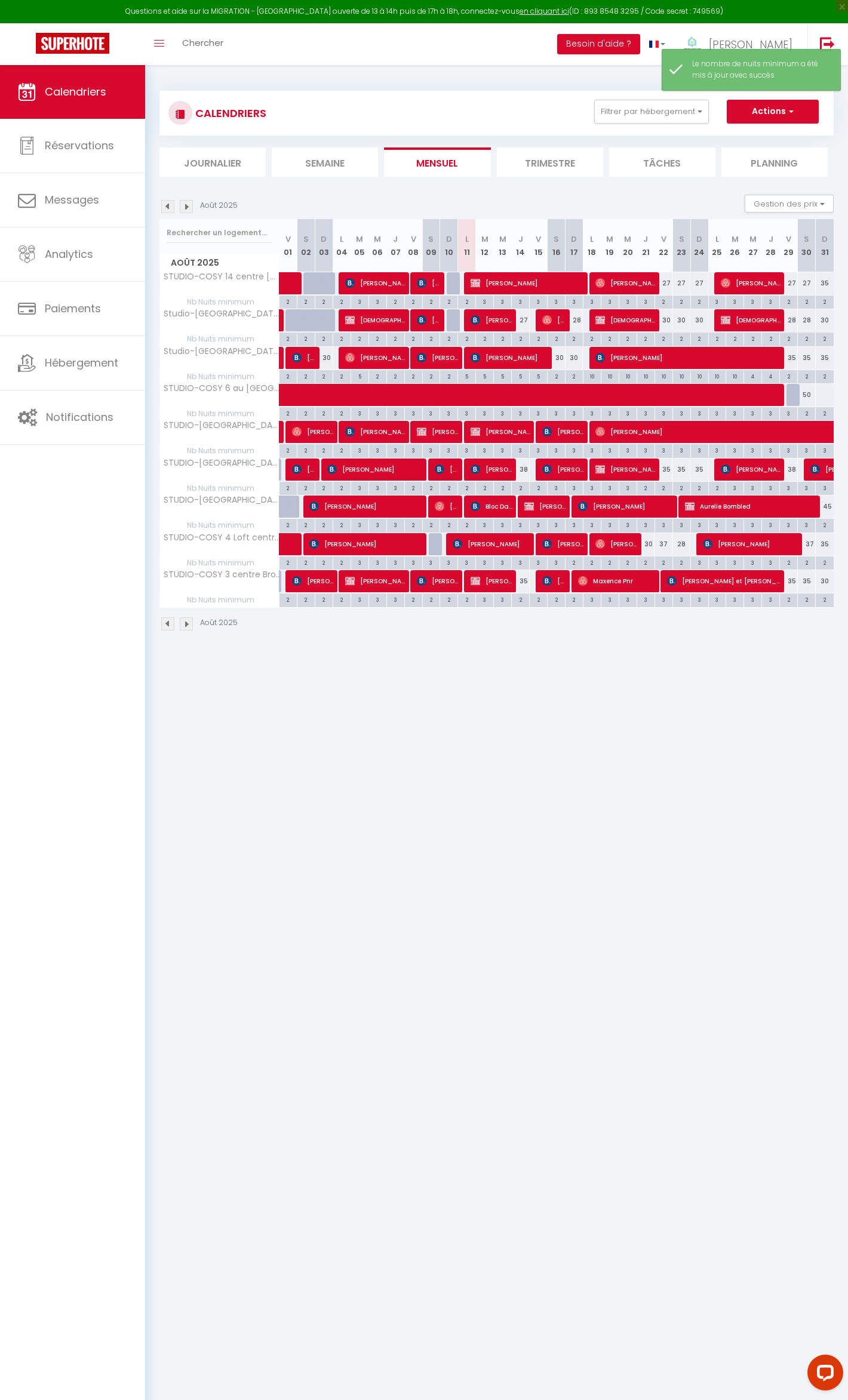
click at [536, 176] on li "Trimestre" at bounding box center [550, 162] width 106 height 29
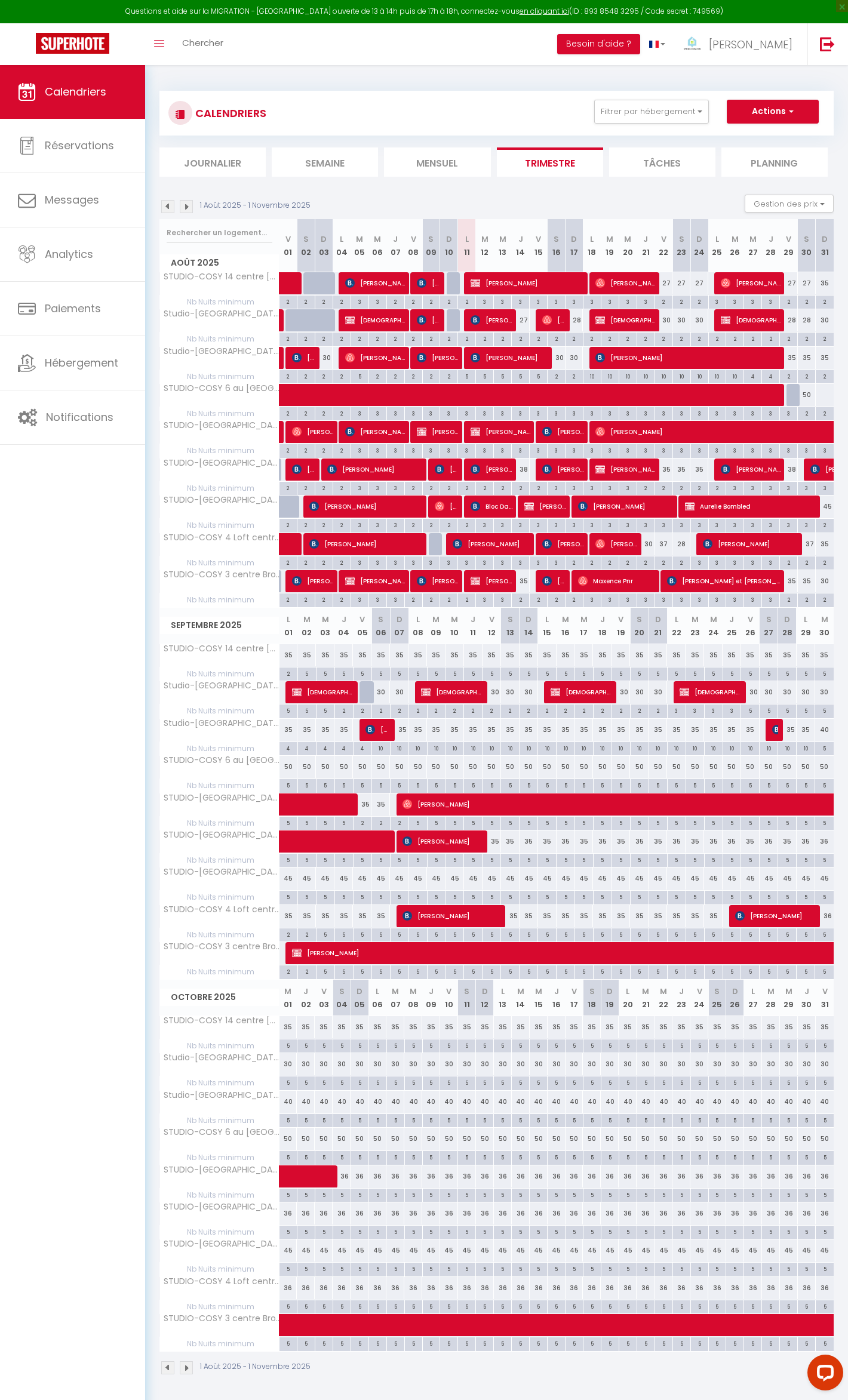
click at [786, 302] on div "2" at bounding box center [789, 301] width 17 height 11
type input "2"
type input "Ven 29 Août 2025"
type input "[DATE]"
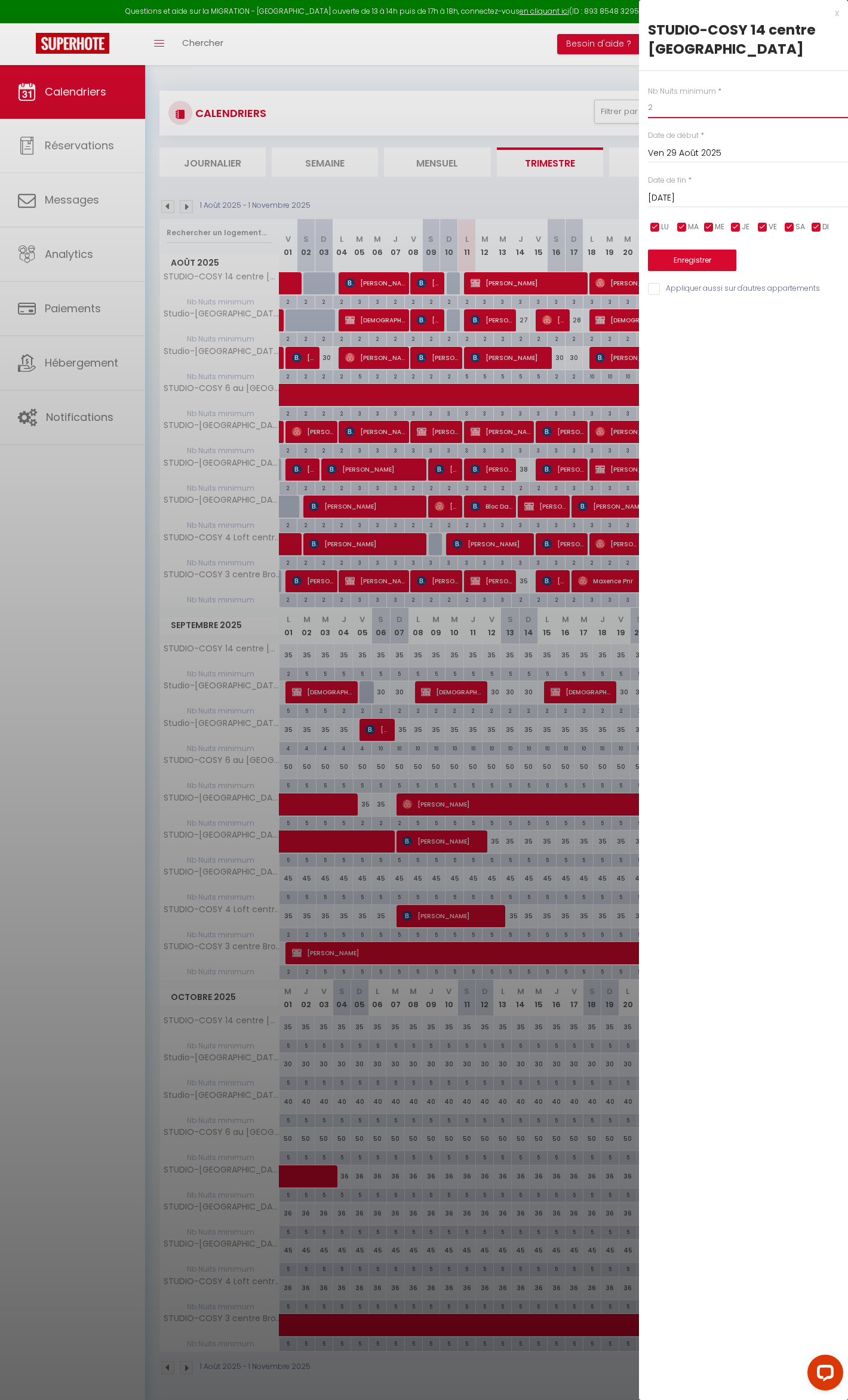
click at [746, 110] on input "2" at bounding box center [748, 107] width 200 height 22
type input "10"
click at [682, 194] on input "[DATE]" at bounding box center [748, 198] width 200 height 15
drag, startPoint x: 799, startPoint y: 222, endPoint x: 806, endPoint y: 219, distance: 7.6
click at [806, 207] on header "< [DATE] >" at bounding box center [738, 207] width 178 height 0
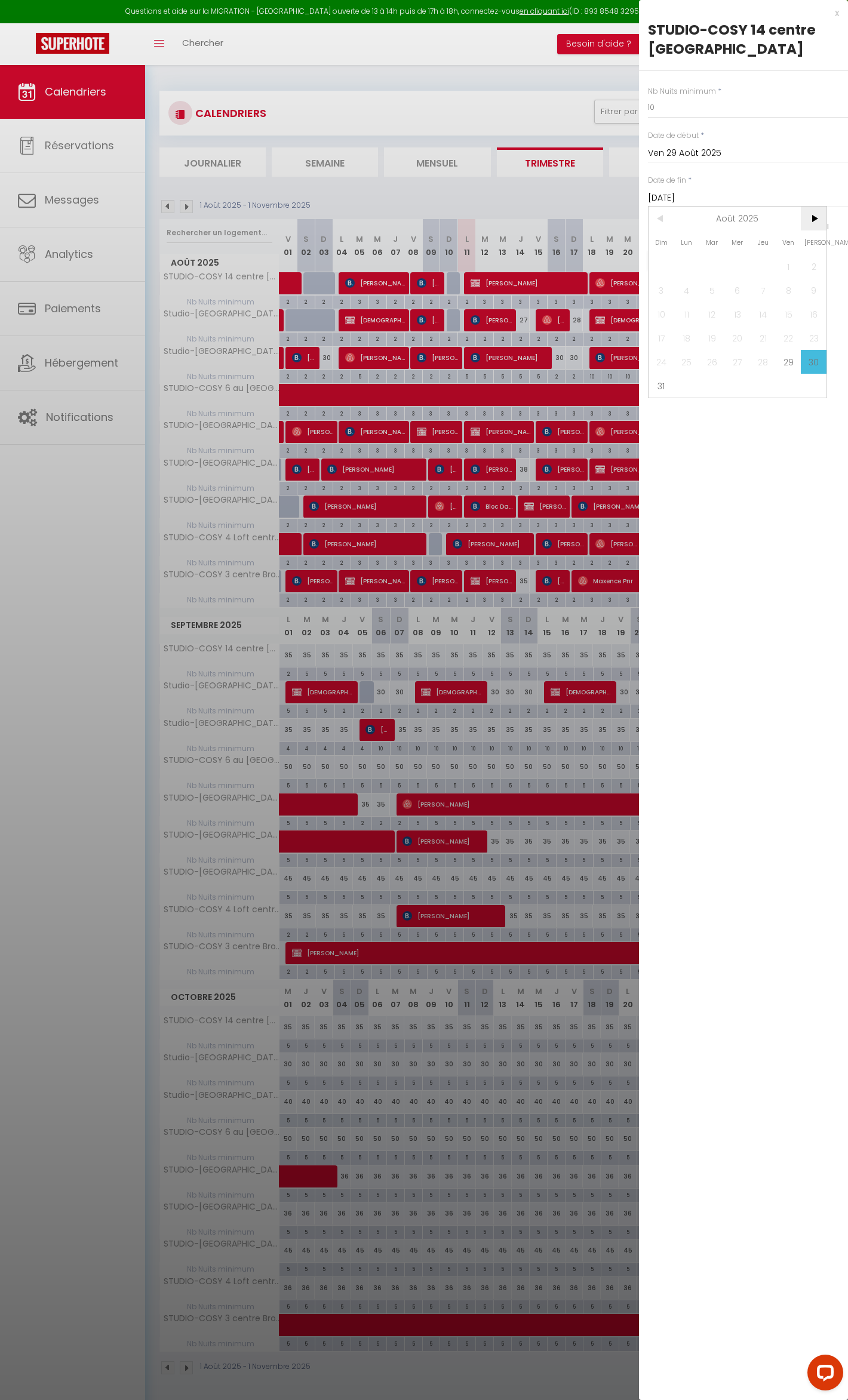
click at [806, 219] on span ">" at bounding box center [814, 218] width 26 height 24
click at [711, 361] on span "30" at bounding box center [712, 362] width 26 height 24
type input "[DATE]"
click at [655, 111] on input "10" at bounding box center [748, 107] width 200 height 22
type input "15"
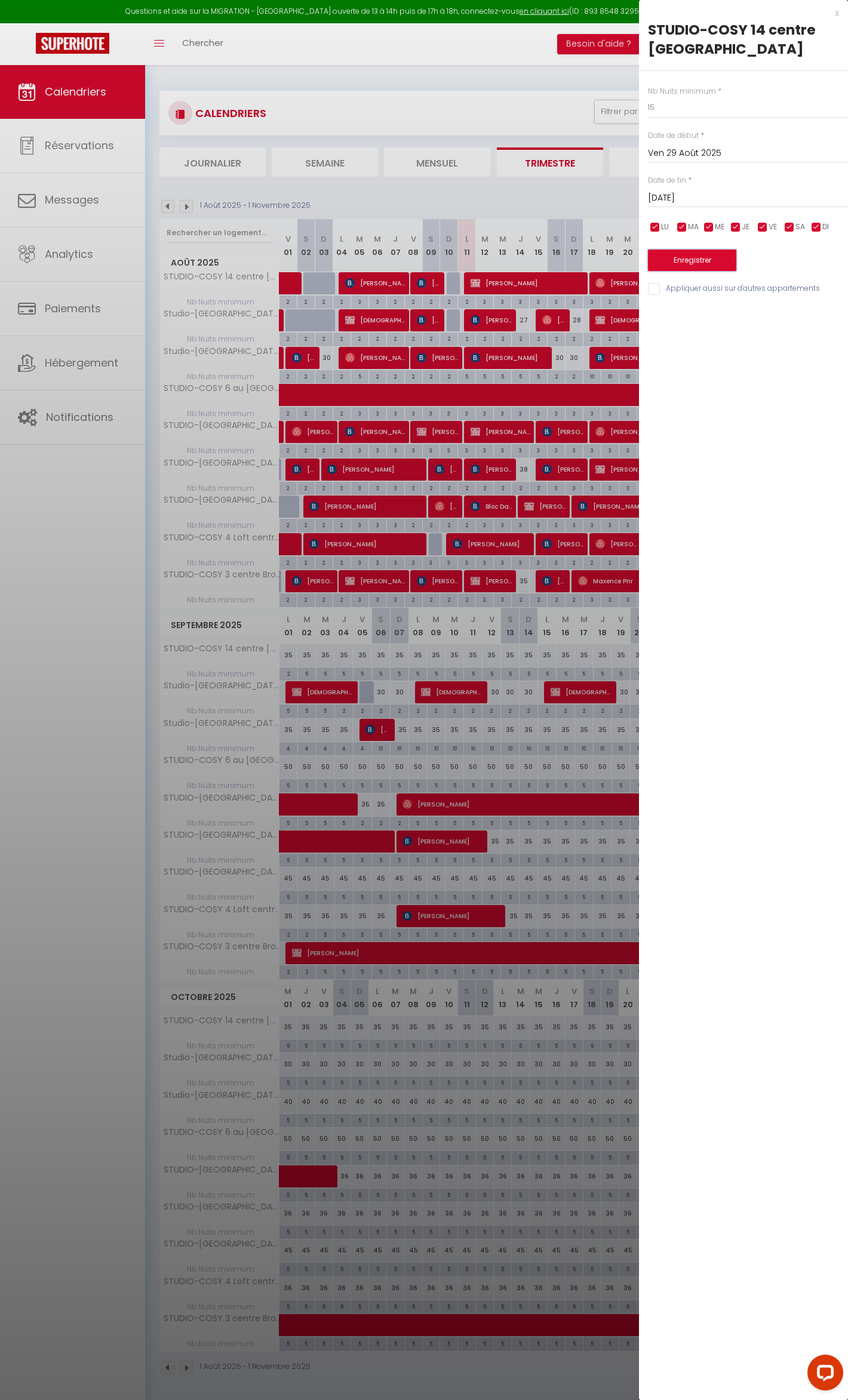
click at [695, 261] on button "Enregistrer" at bounding box center [692, 260] width 88 height 22
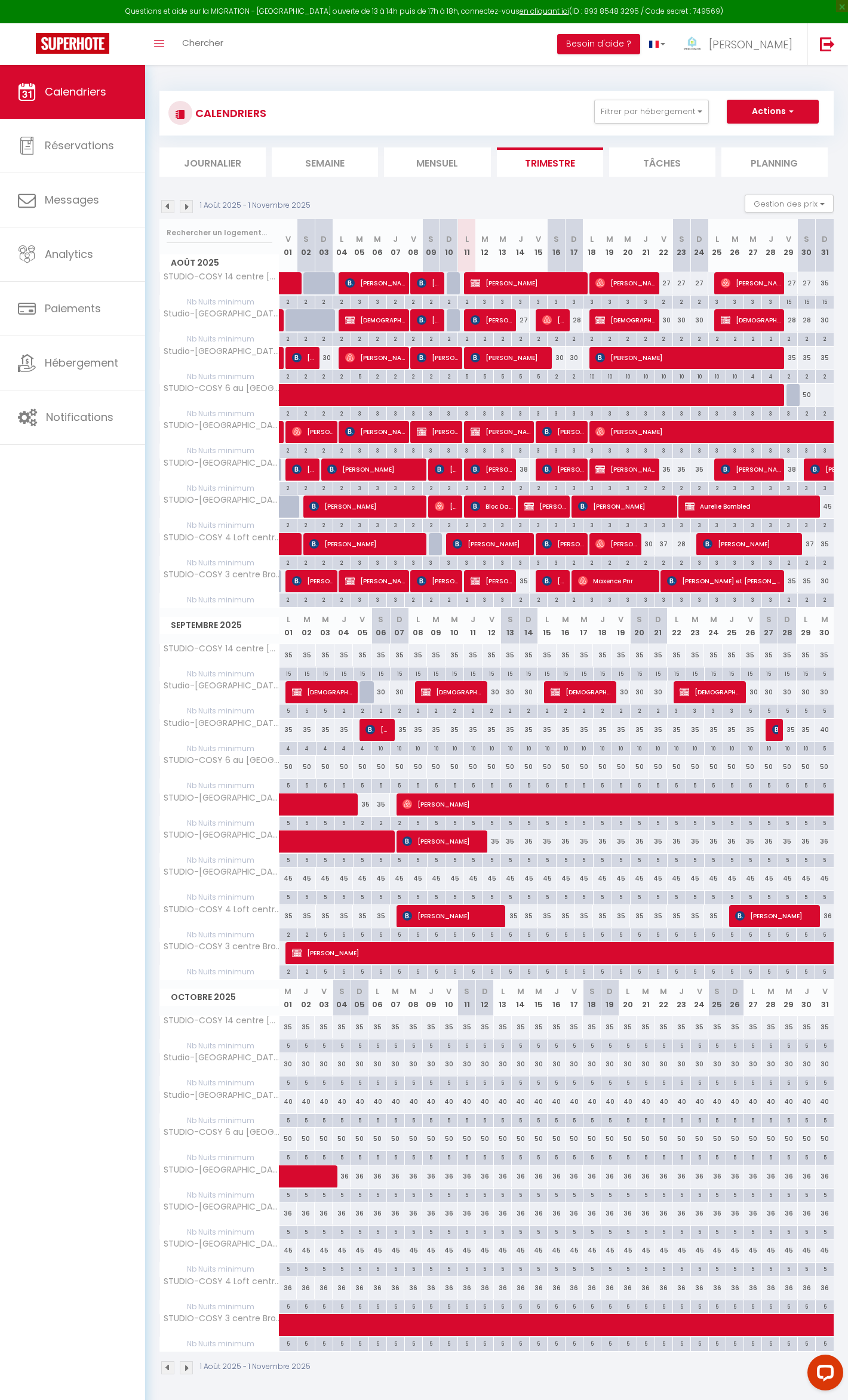
click at [784, 303] on div "15" at bounding box center [789, 301] width 17 height 11
type input "15"
type input "Ven 29 Août 2025"
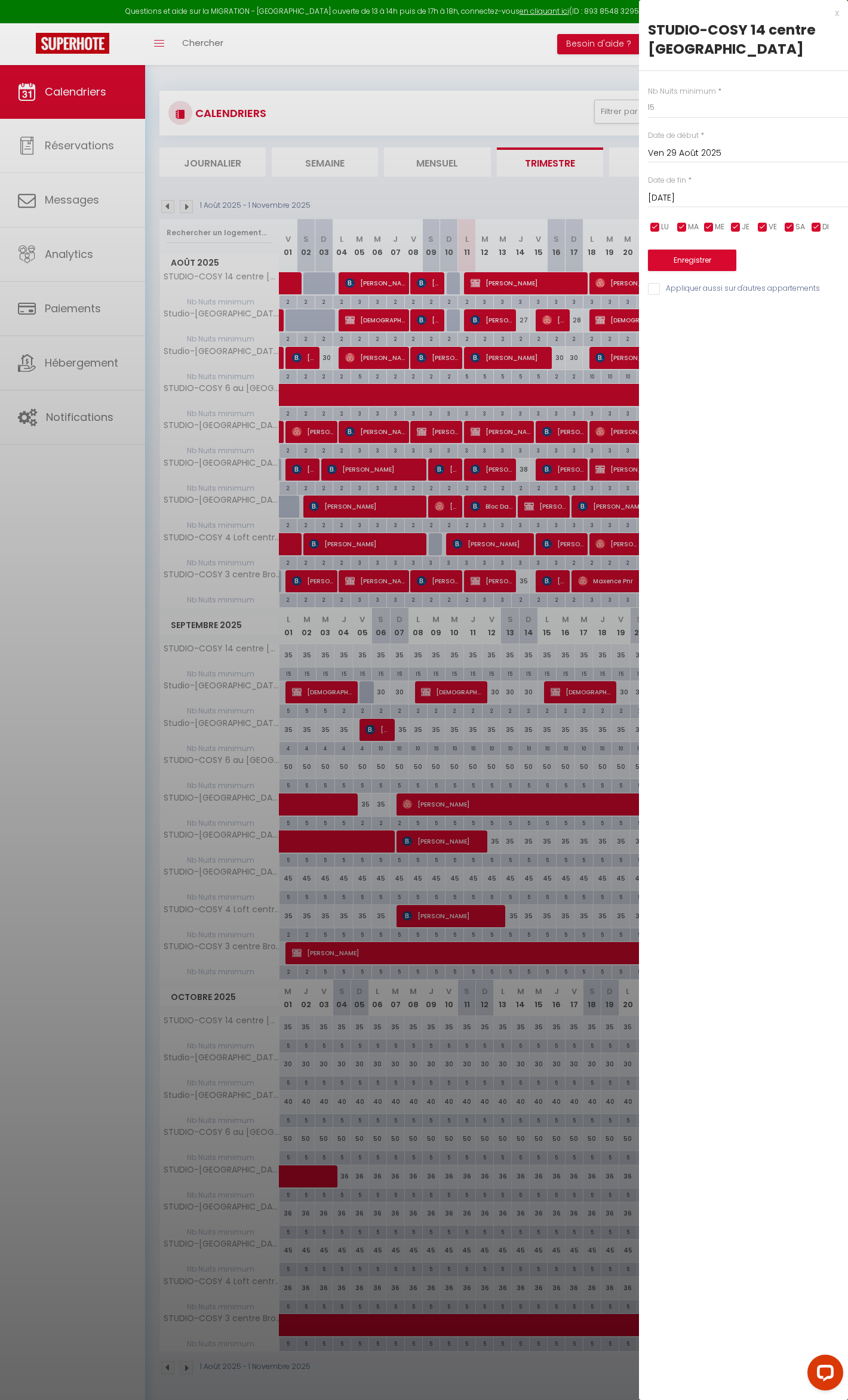
click at [713, 195] on input "[DATE]" at bounding box center [748, 198] width 200 height 15
click at [784, 366] on span "29" at bounding box center [789, 362] width 26 height 24
type input "Ven 29 Août 2025"
click at [672, 113] on input "15" at bounding box center [748, 107] width 200 height 22
type input "12"
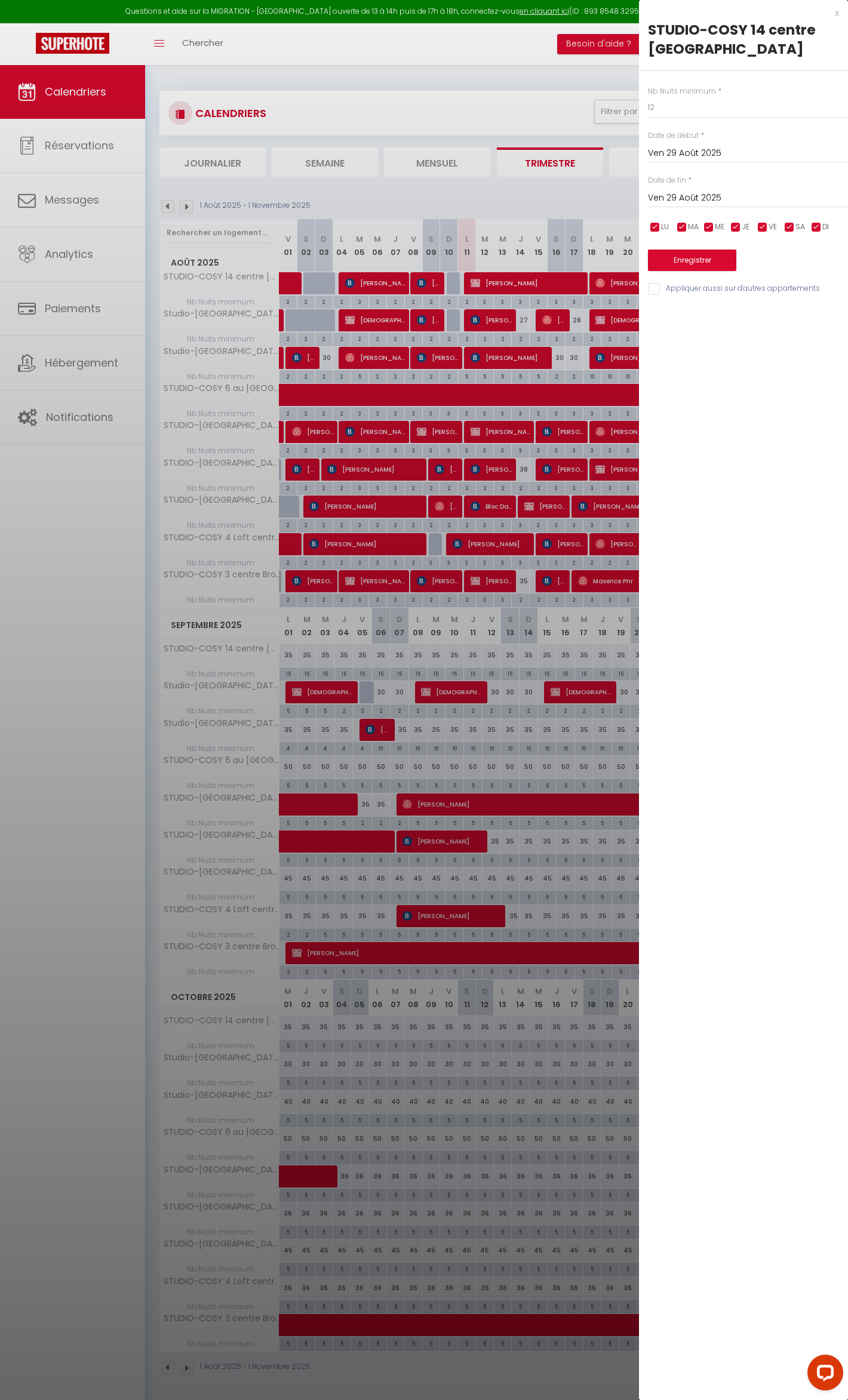
click at [702, 203] on input "Ven 29 Août 2025" at bounding box center [748, 198] width 200 height 15
click at [656, 374] on span "31" at bounding box center [662, 385] width 26 height 24
type input "Dim 31 Août 2025"
click at [690, 253] on button "Enregistrer" at bounding box center [692, 260] width 88 height 22
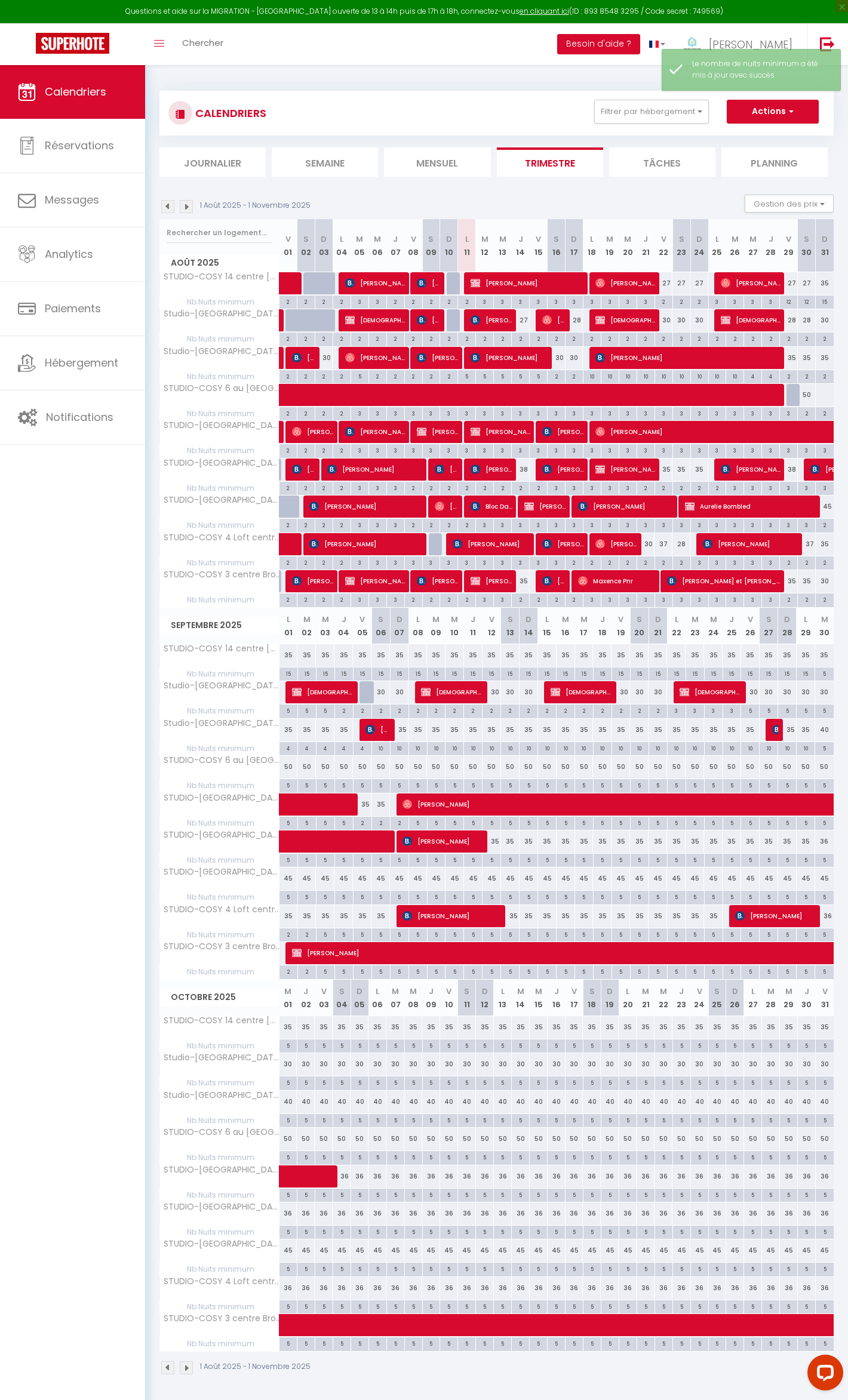
click at [791, 304] on div "12" at bounding box center [789, 301] width 17 height 11
type input "12"
type input "Ven 29 Août 2025"
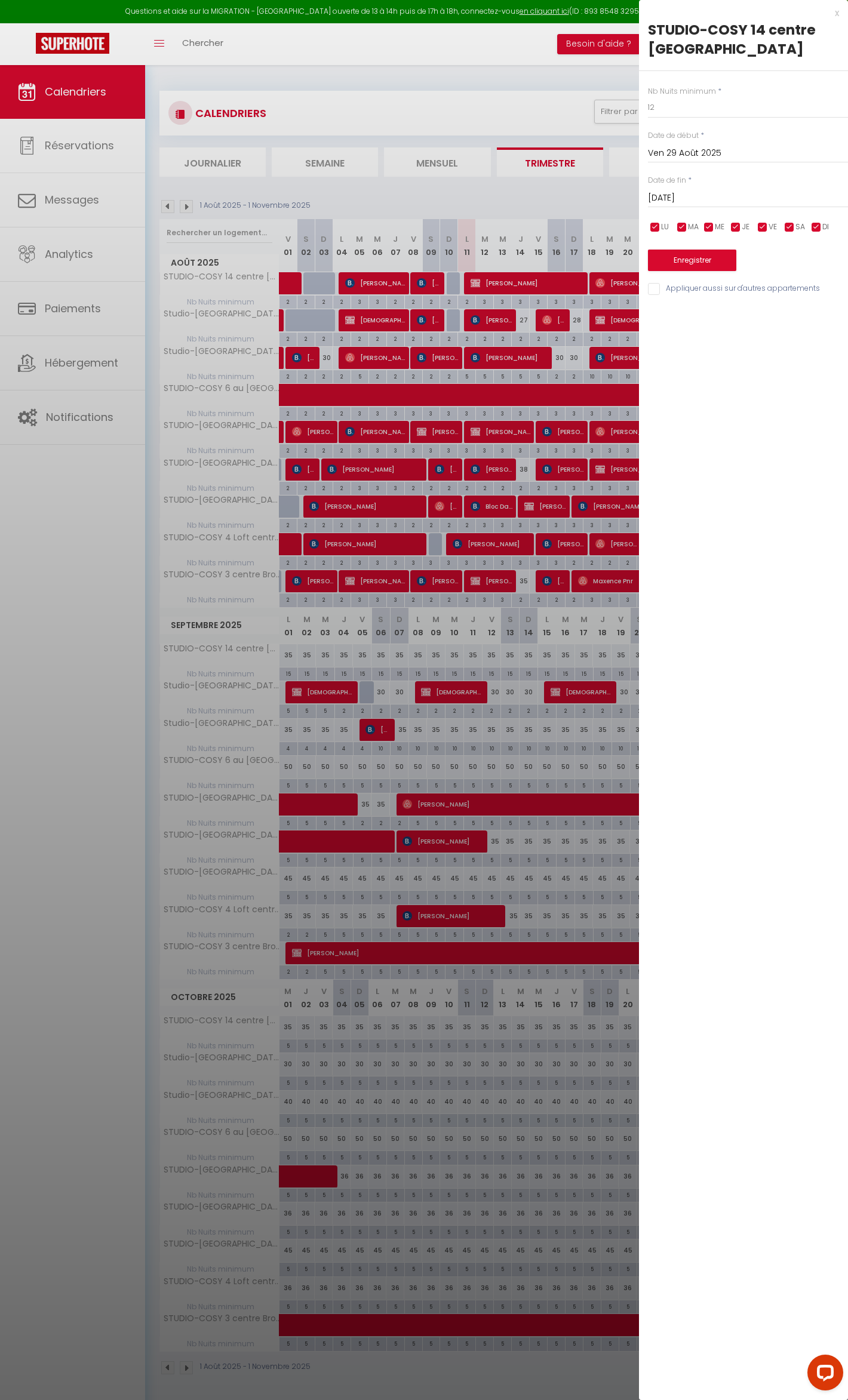
click at [683, 195] on input "[DATE]" at bounding box center [748, 198] width 200 height 15
click at [663, 383] on span "31" at bounding box center [662, 385] width 26 height 24
type input "Dim 31 Août 2025"
drag, startPoint x: 670, startPoint y: 113, endPoint x: 707, endPoint y: 104, distance: 38.1
click at [707, 104] on input "12" at bounding box center [748, 107] width 200 height 22
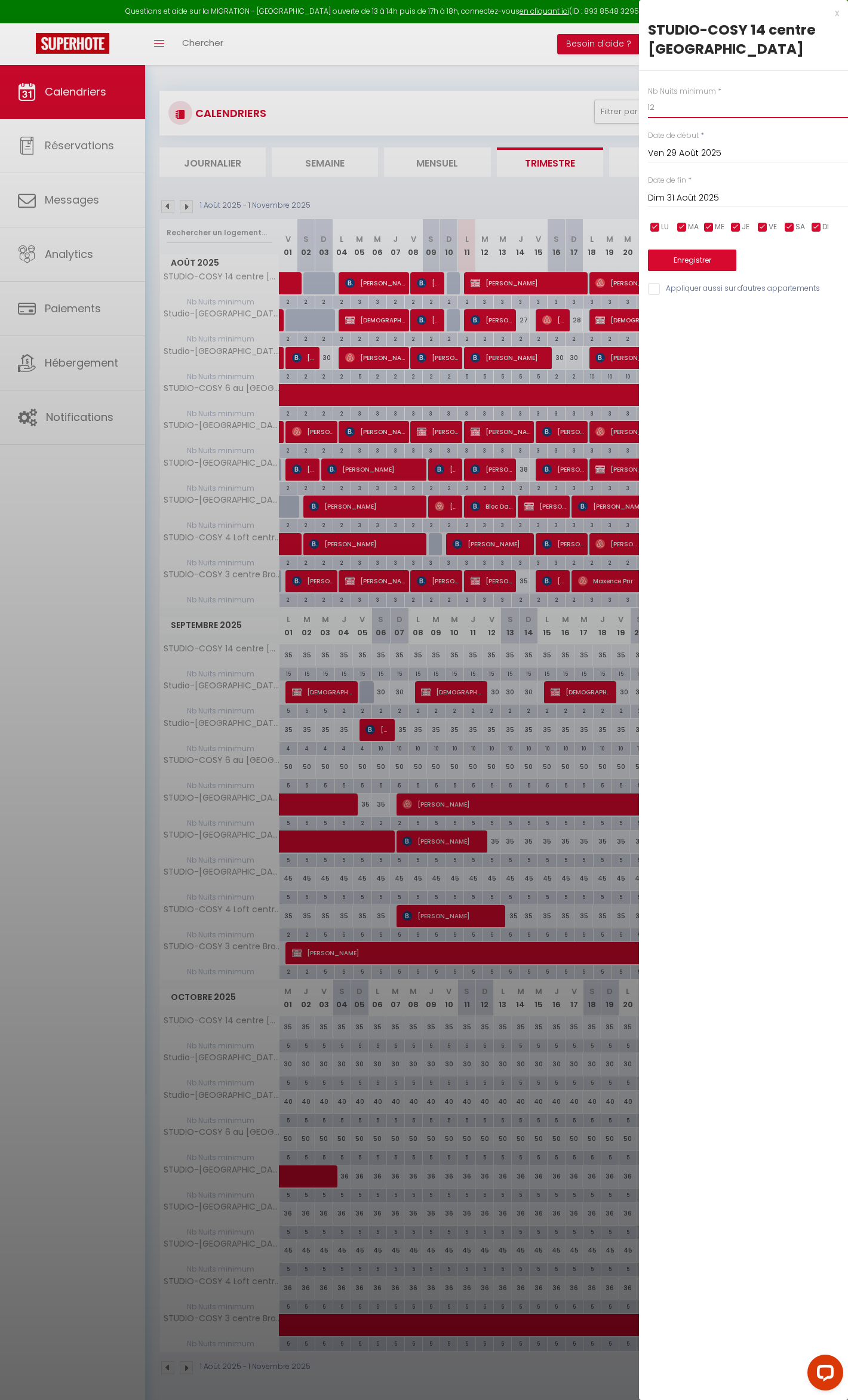
type input "1"
type input "é"
type input "2"
click at [680, 252] on button "Enregistrer" at bounding box center [692, 260] width 88 height 22
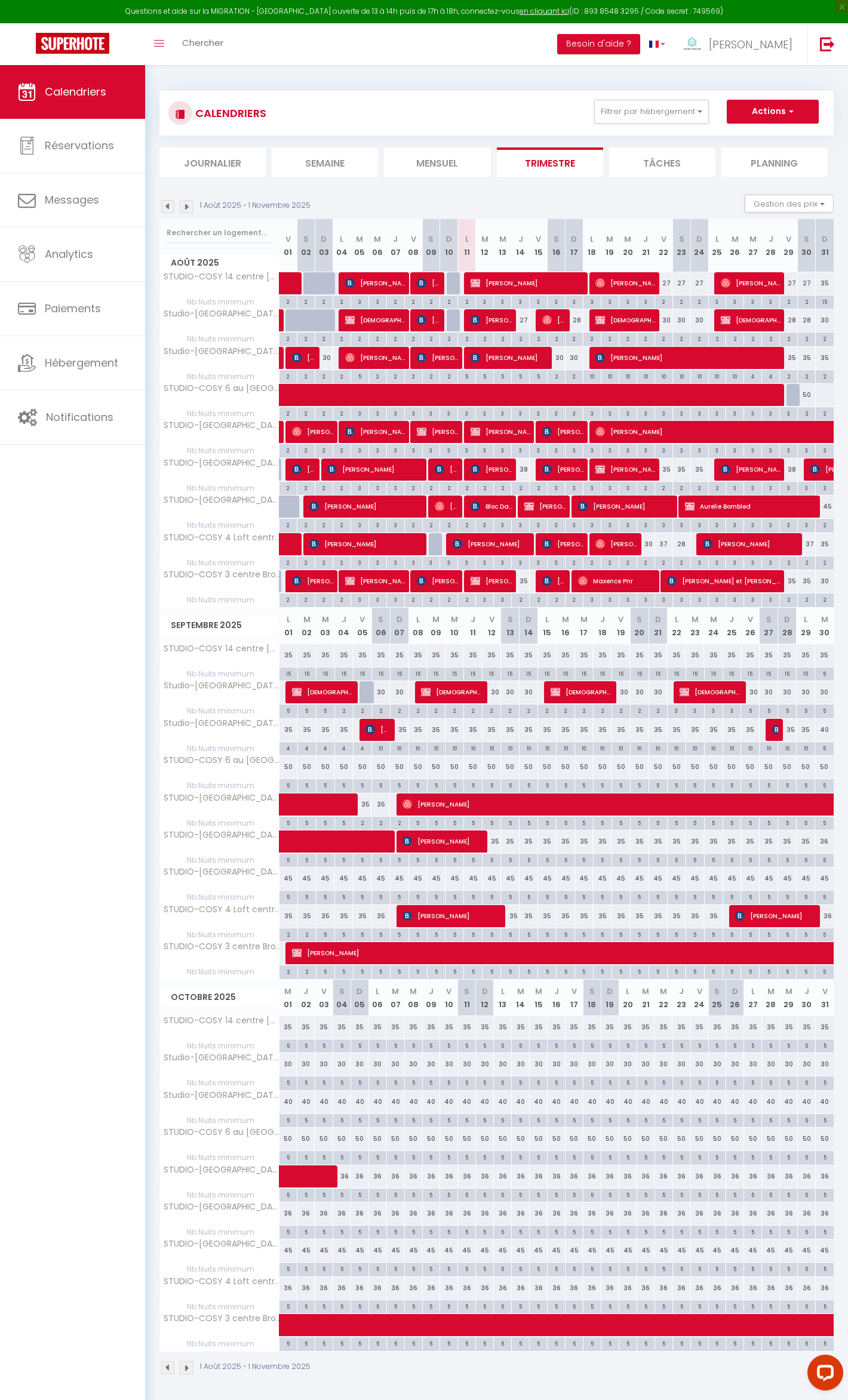
click at [282, 790] on div "5" at bounding box center [288, 785] width 18 height 11
type input "5"
type input "Lun 01 Septembre 2025"
type input "[DATE]"
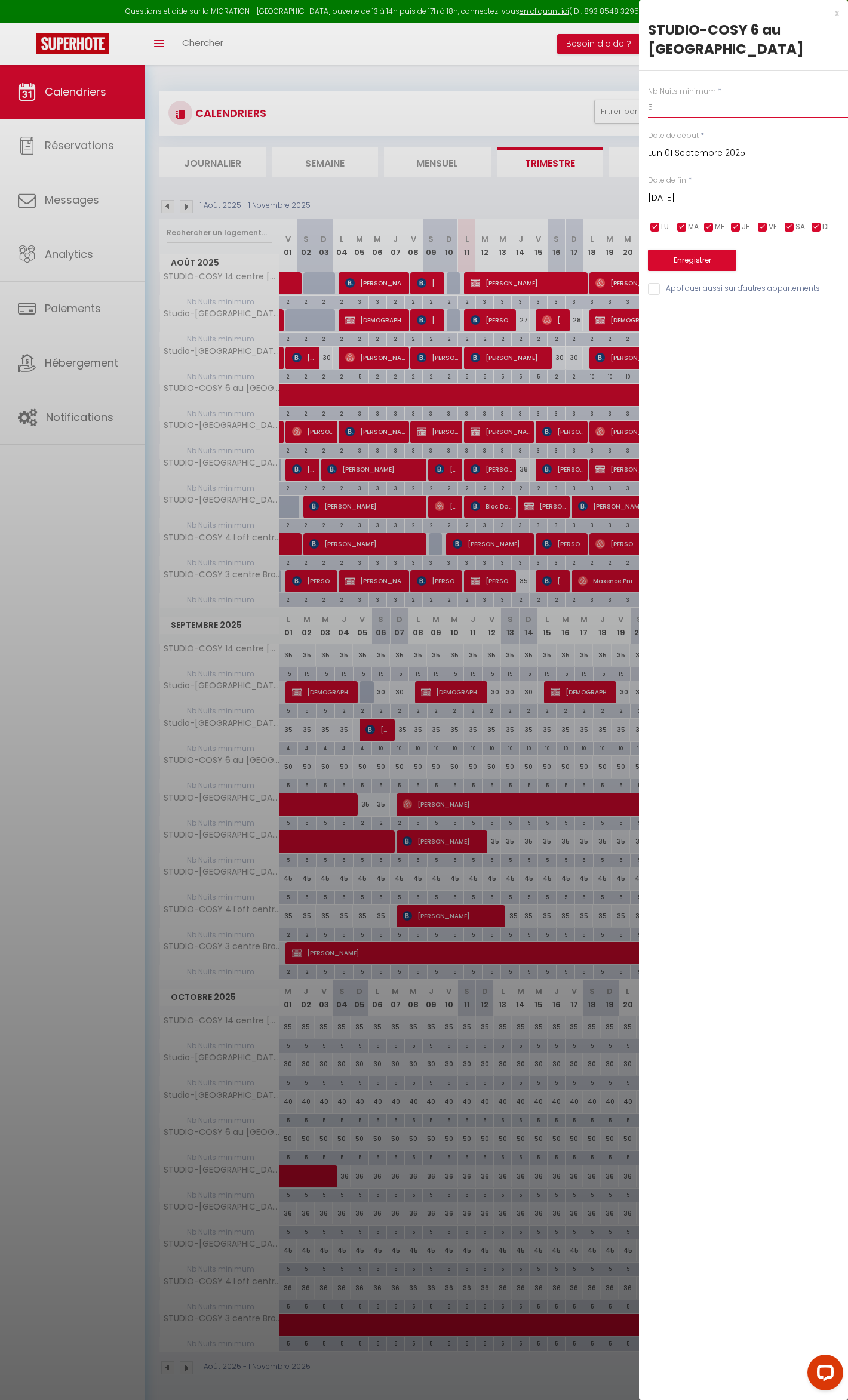
click at [681, 106] on input "5" at bounding box center [748, 107] width 200 height 22
type input "15"
click at [699, 254] on button "Enregistrer" at bounding box center [692, 260] width 88 height 22
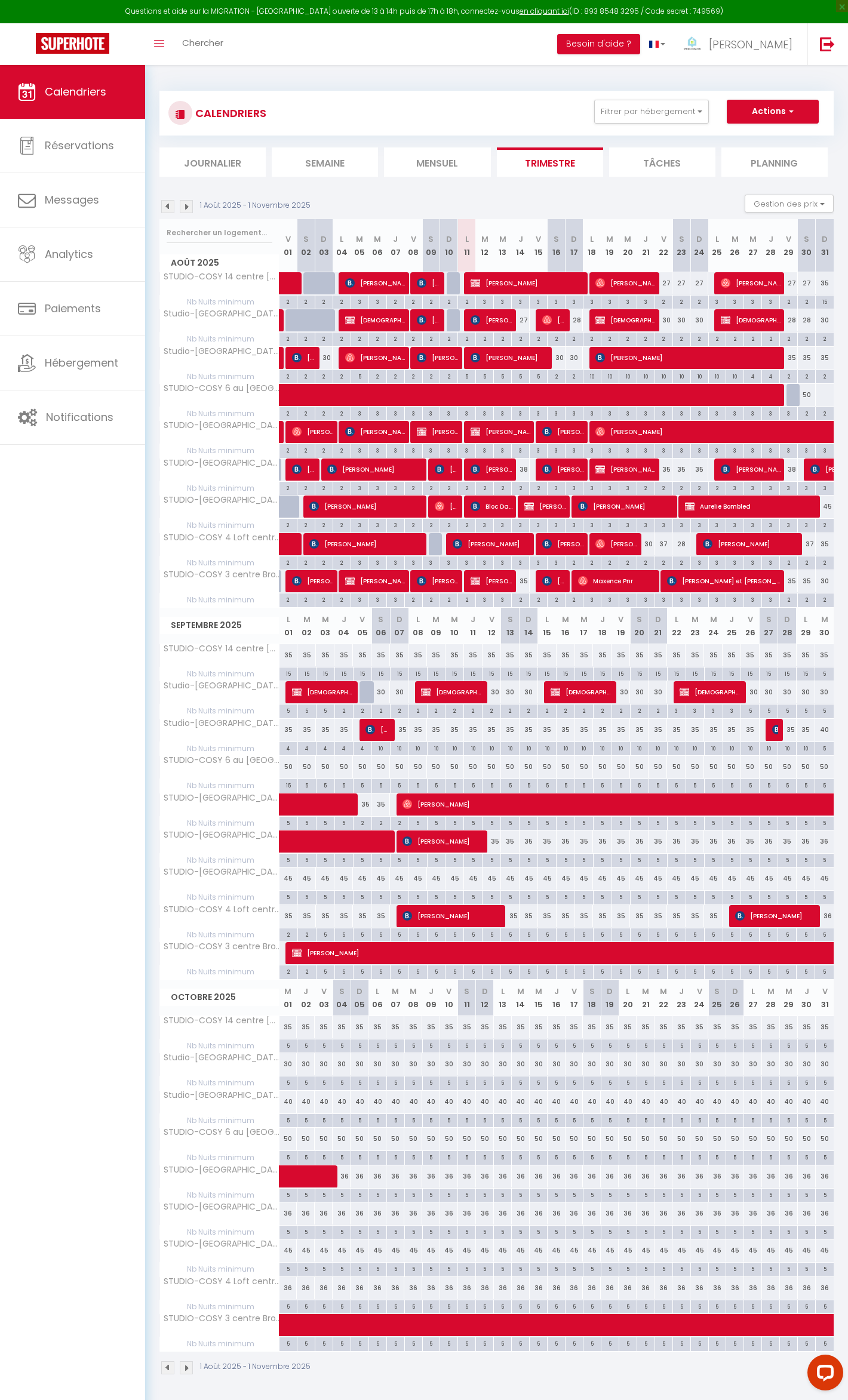
click at [290, 790] on div "15" at bounding box center [288, 785] width 18 height 11
type input "15"
type input "Lun 01 Septembre 2025"
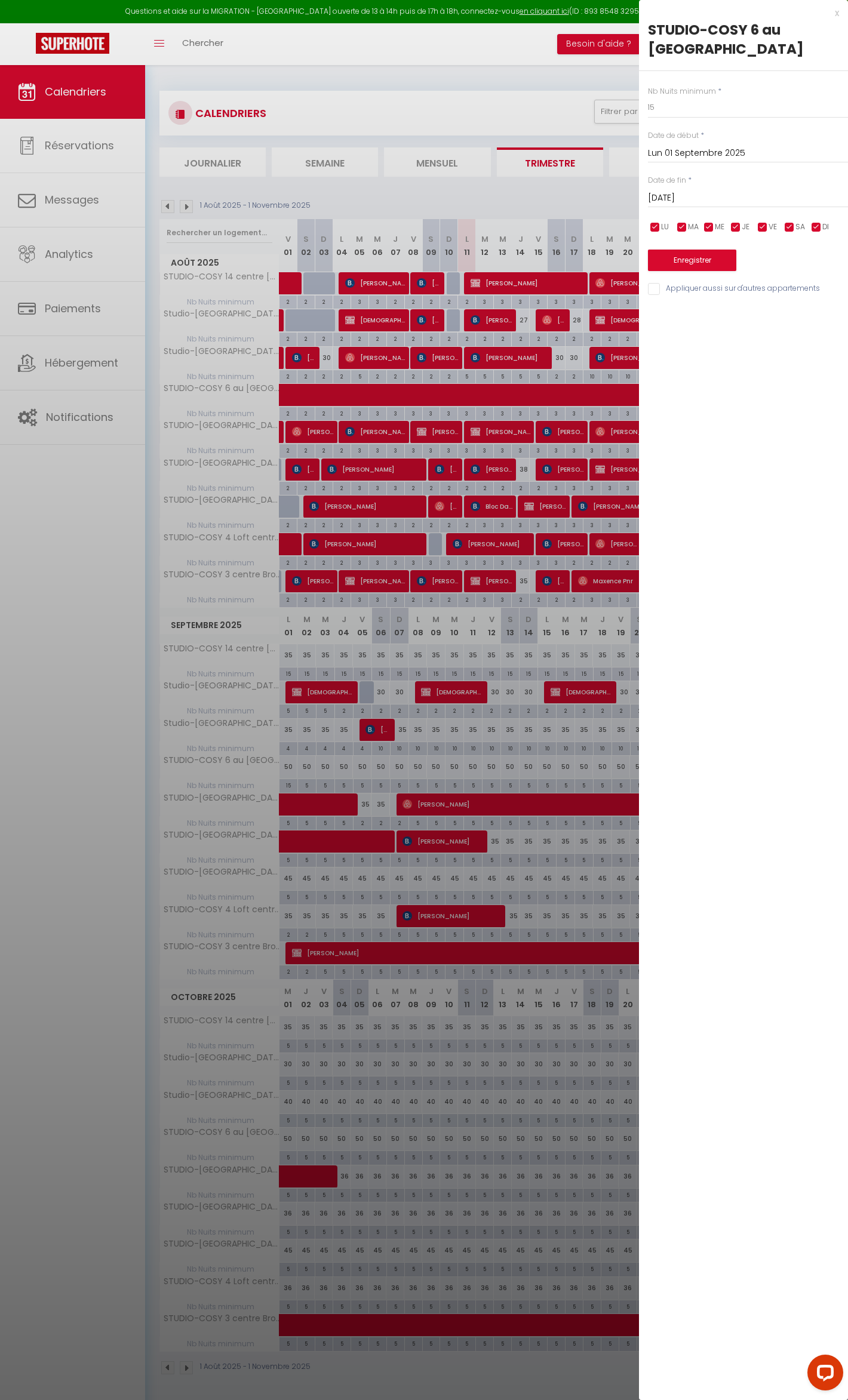
click at [702, 202] on input "[DATE]" at bounding box center [748, 198] width 200 height 15
click at [703, 364] on span "30" at bounding box center [712, 362] width 26 height 24
type input "[DATE]"
click at [701, 260] on button "Enregistrer" at bounding box center [692, 260] width 88 height 22
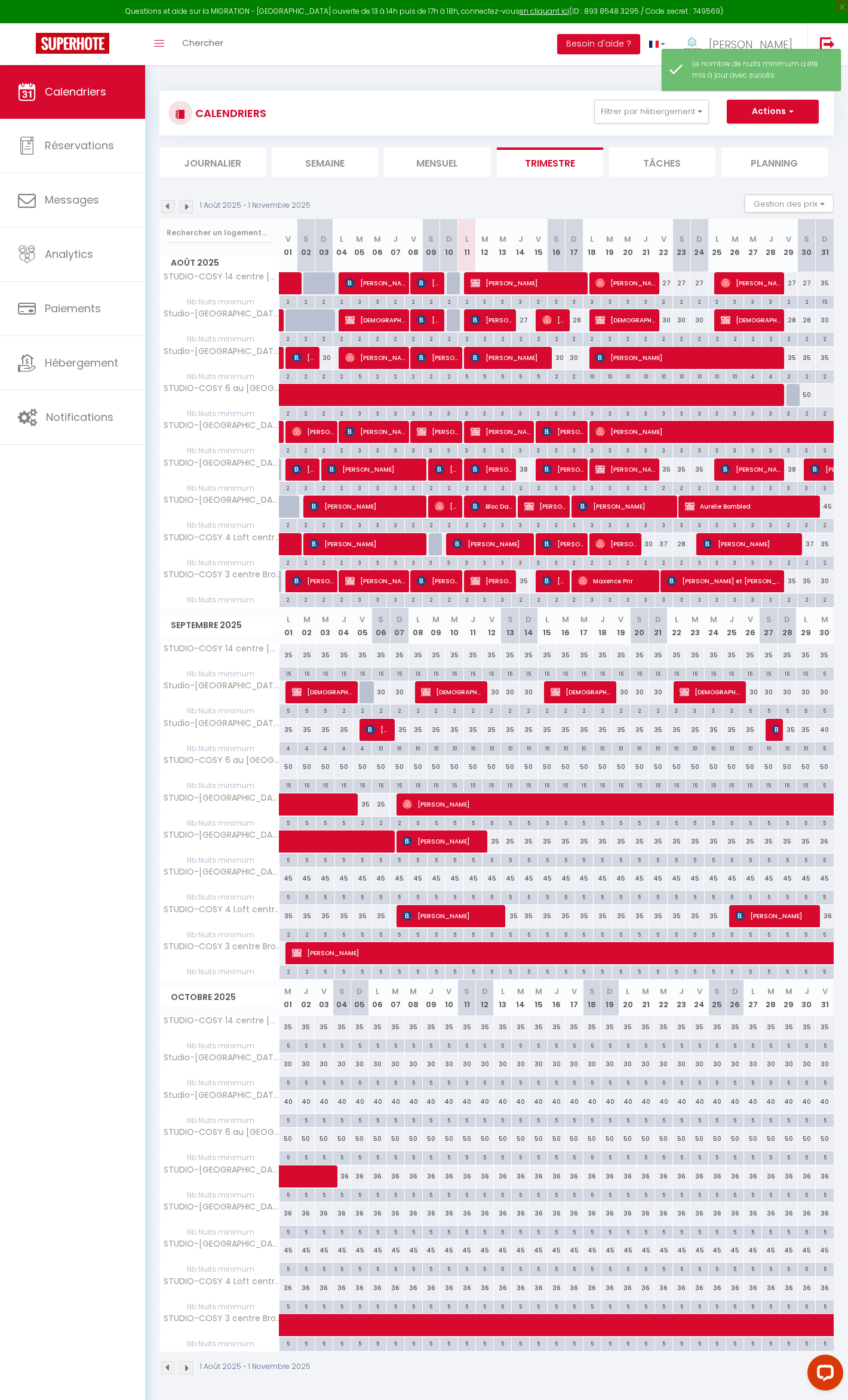
click at [285, 902] on div "5" at bounding box center [288, 896] width 18 height 11
type input "5"
type input "Lun 01 Septembre 2025"
type input "[DATE]"
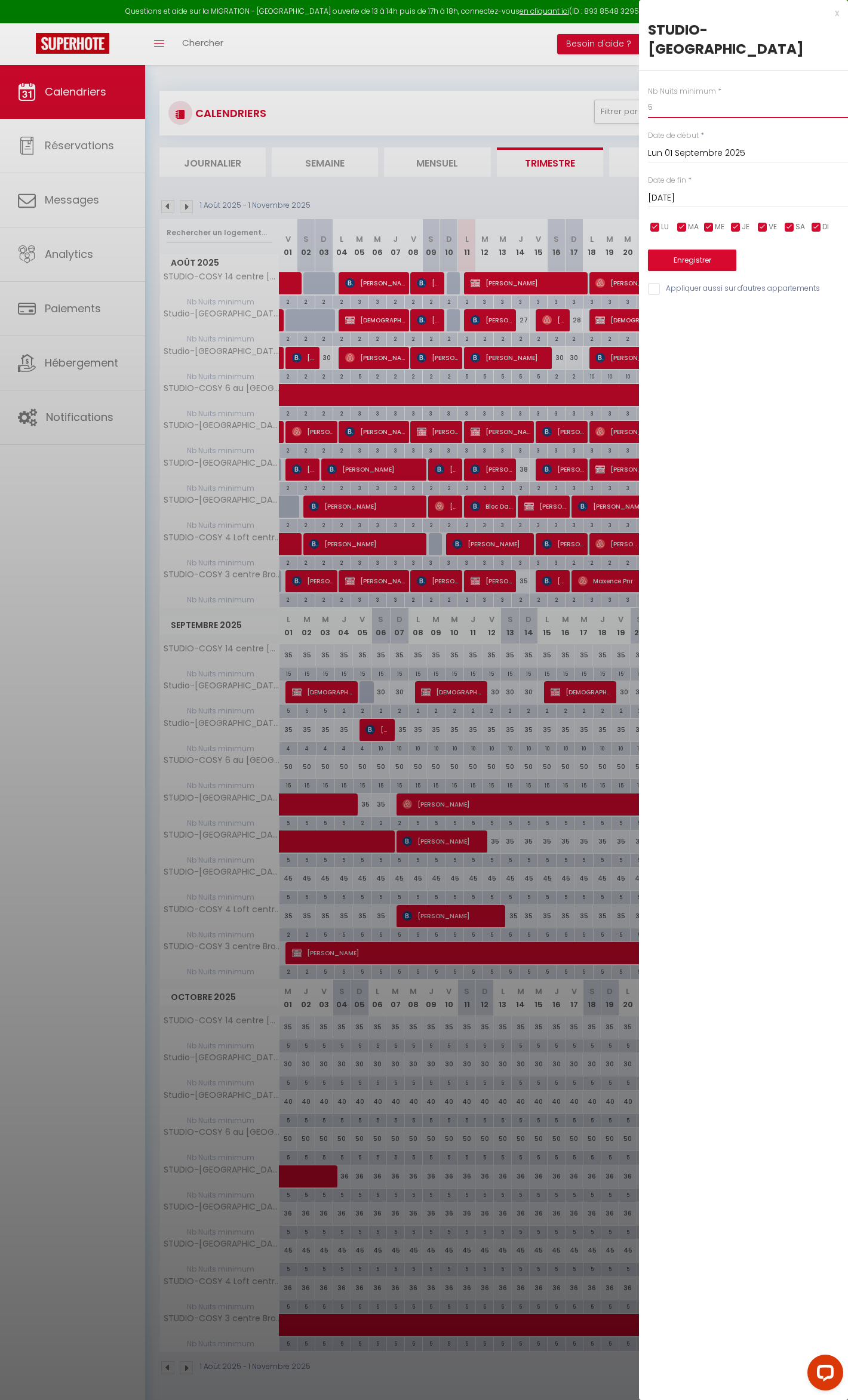
click at [668, 104] on input "5" at bounding box center [748, 107] width 200 height 22
type input "15"
click at [691, 252] on button "Enregistrer" at bounding box center [692, 260] width 88 height 22
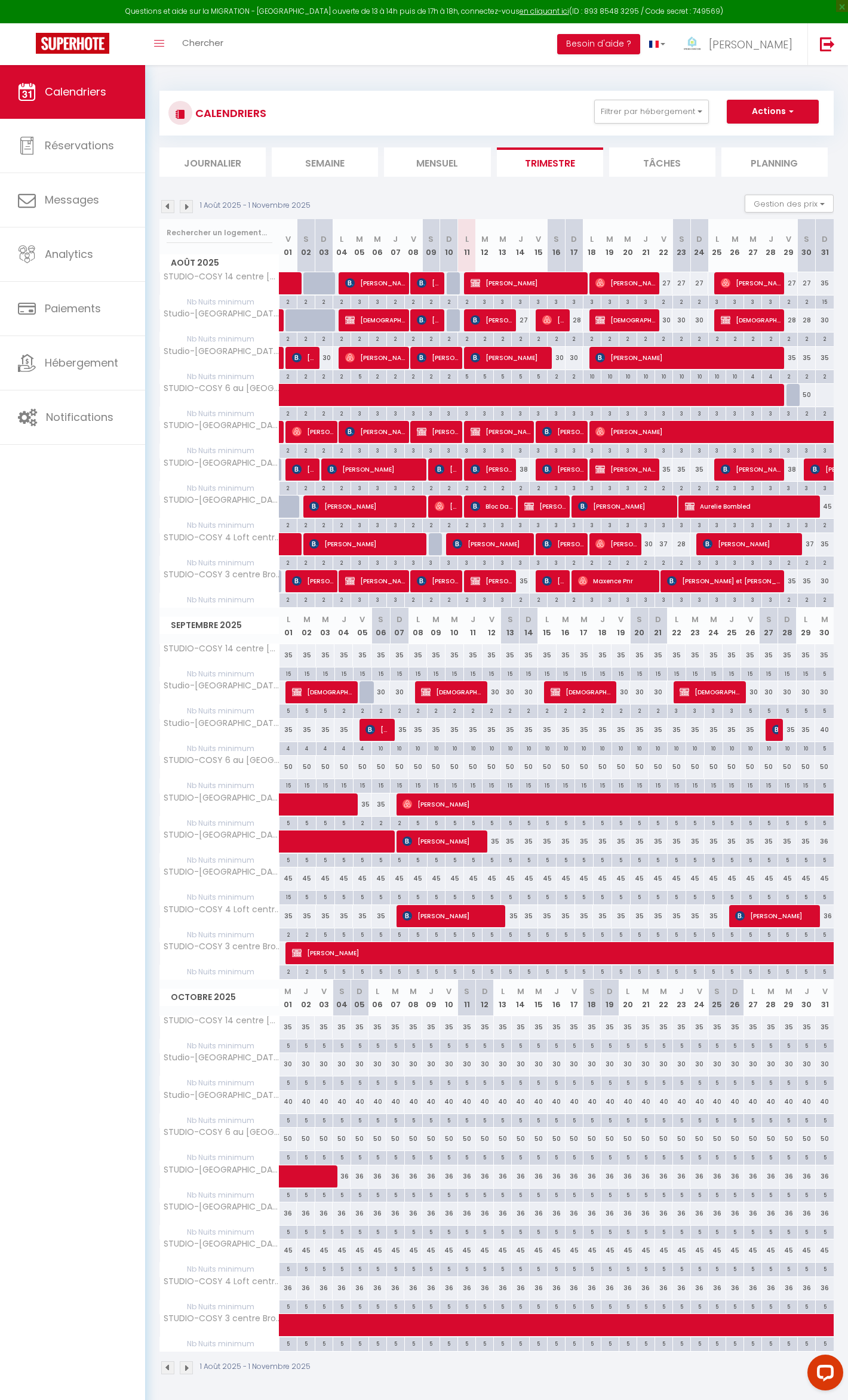
click at [287, 902] on div "15" at bounding box center [288, 896] width 18 height 11
type input "15"
type input "Lun 01 Septembre 2025"
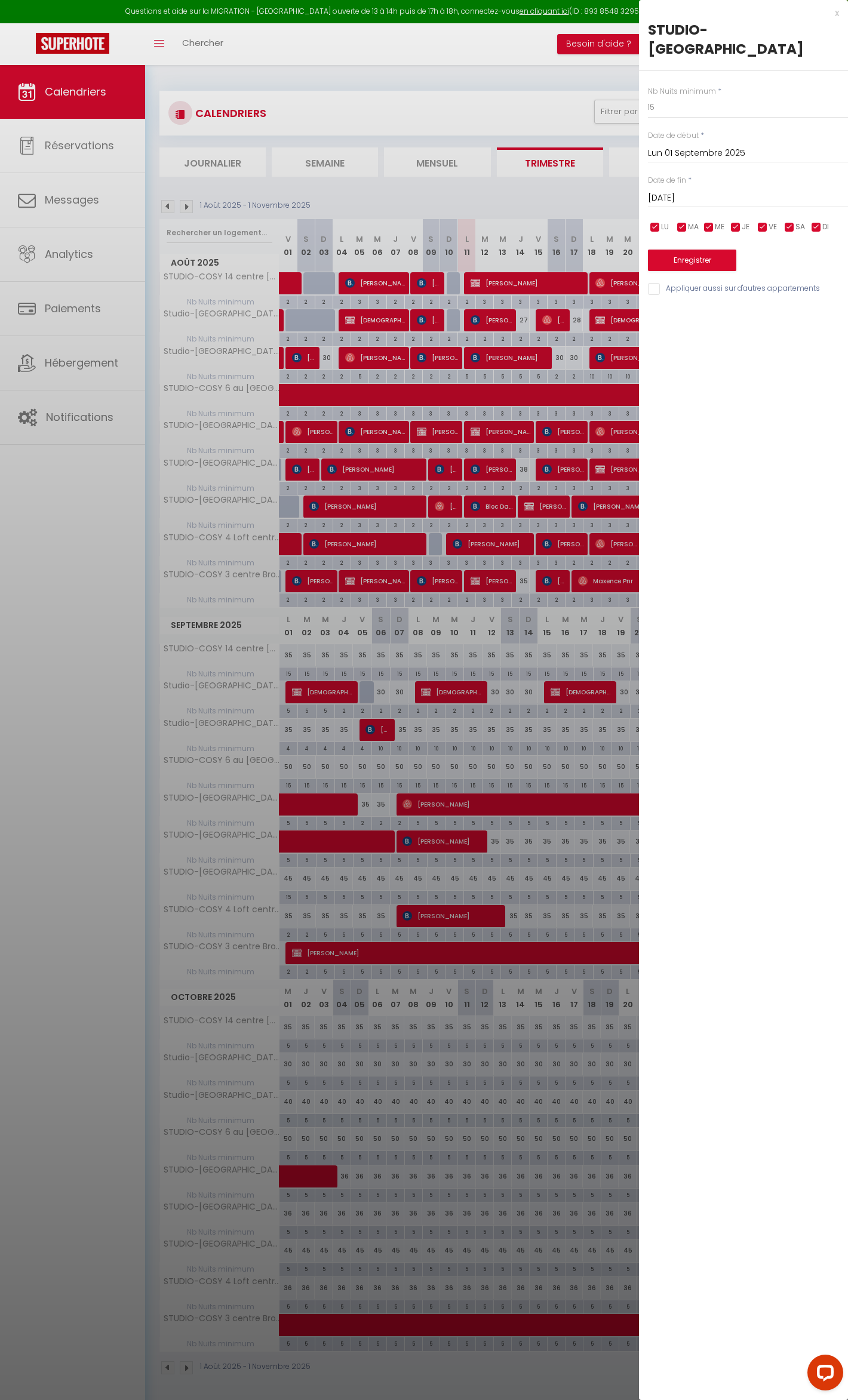
click at [685, 200] on input "[DATE]" at bounding box center [748, 198] width 200 height 15
click at [714, 368] on span "30" at bounding box center [712, 362] width 26 height 24
type input "[DATE]"
click at [685, 250] on button "Enregistrer" at bounding box center [692, 260] width 88 height 22
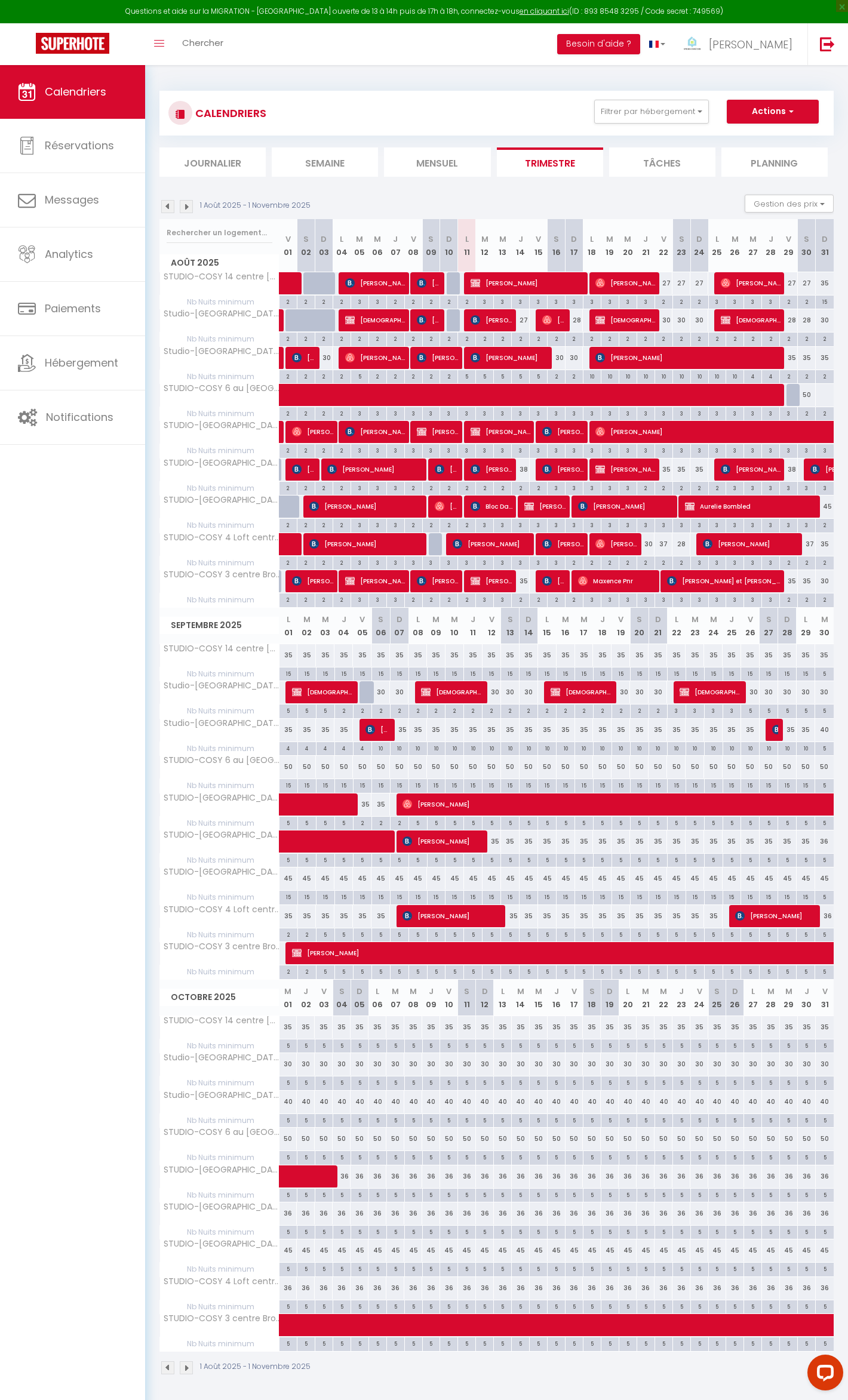
click at [290, 666] on div "35" at bounding box center [289, 655] width 19 height 22
type input "35"
select select "1"
type input "Lun 01 Septembre 2025"
type input "[DATE]"
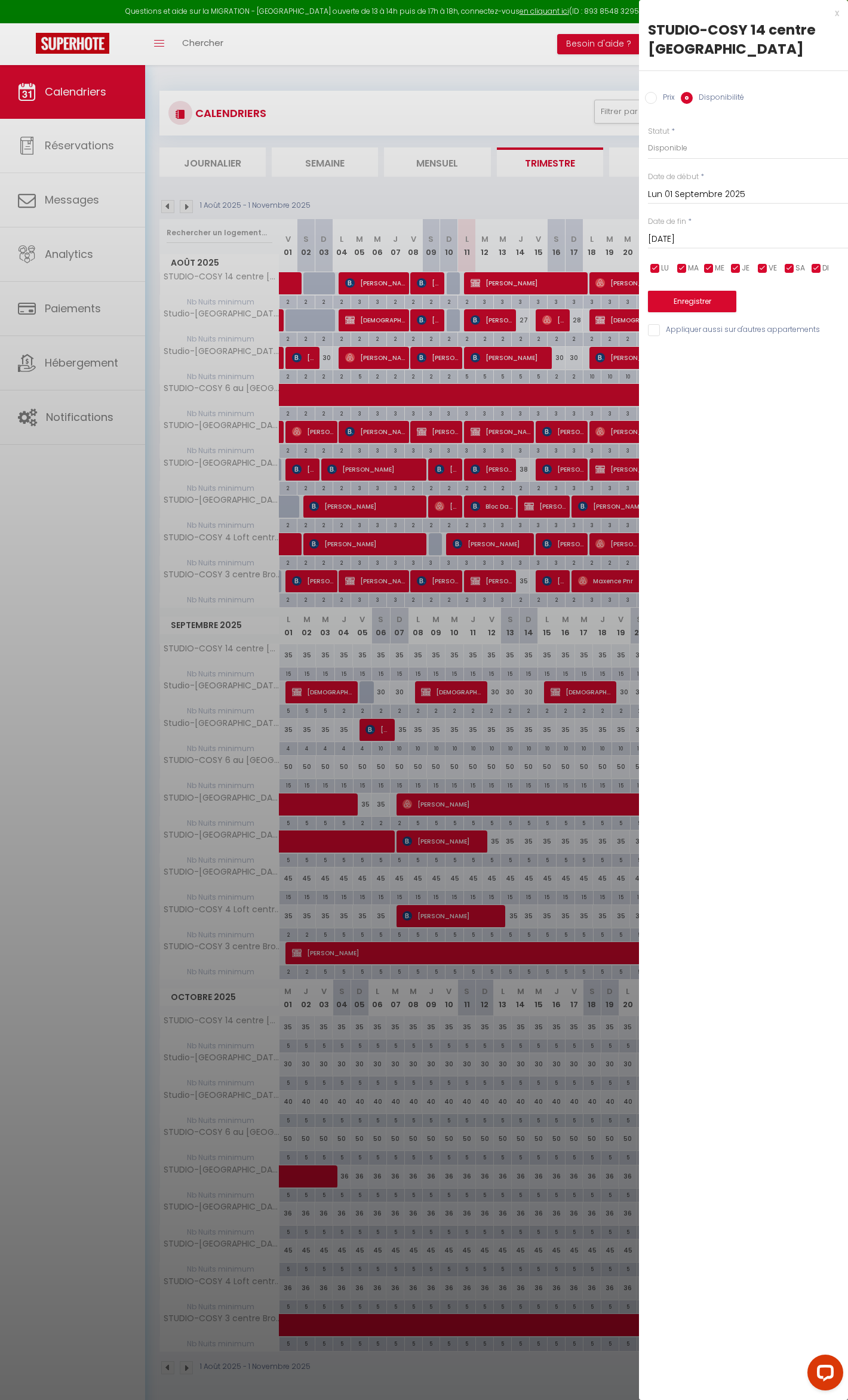
click at [651, 93] on input "Prix" at bounding box center [651, 97] width 12 height 12
radio input "true"
radio input "false"
click at [677, 151] on input "35" at bounding box center [748, 147] width 200 height 22
type input "32"
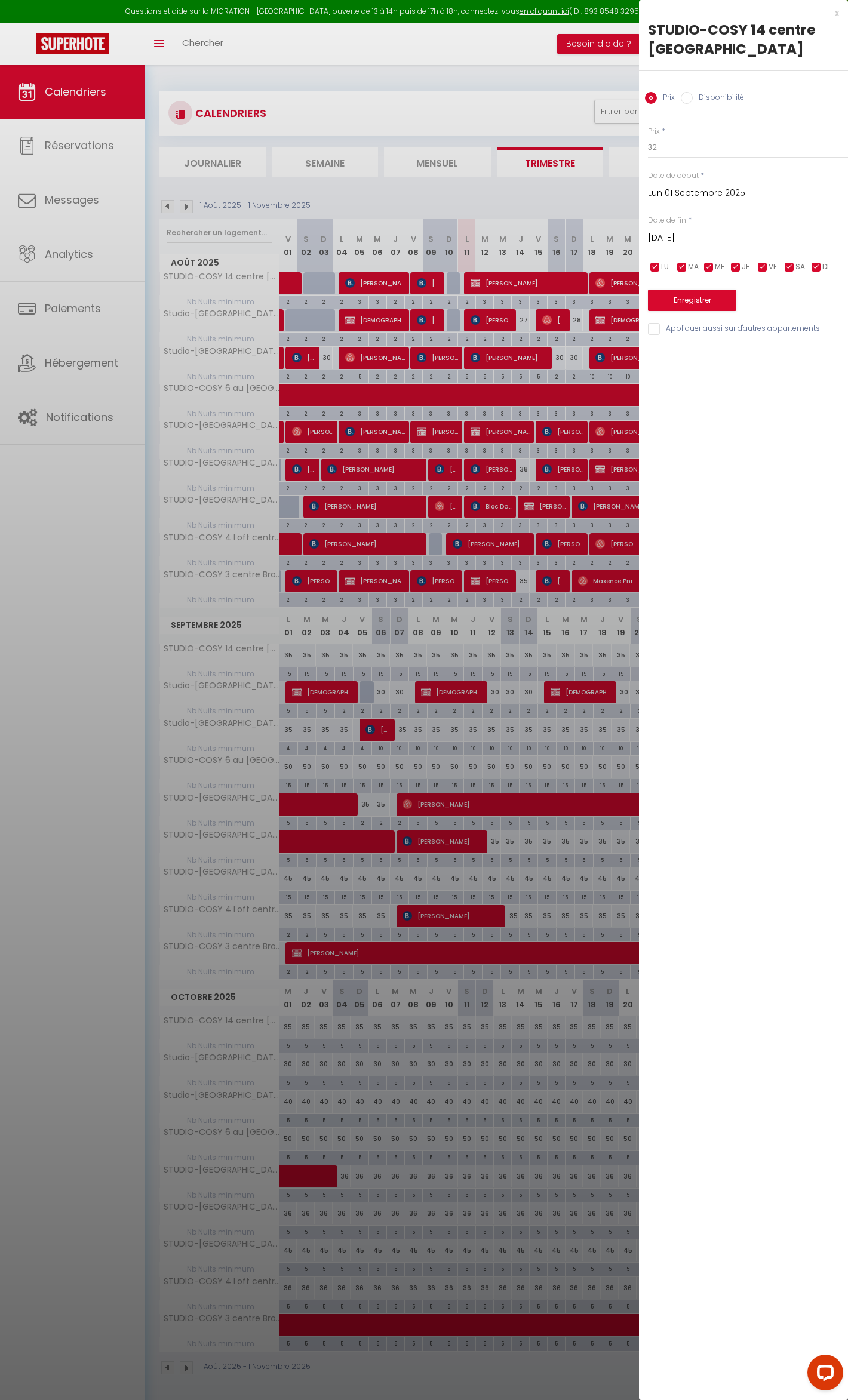
click at [702, 235] on input "[DATE]" at bounding box center [748, 238] width 200 height 15
click at [712, 399] on span "30" at bounding box center [712, 401] width 26 height 24
type input "[DATE]"
click at [694, 287] on div "Enregistrer" at bounding box center [748, 293] width 200 height 36
click at [682, 297] on button "Enregistrer" at bounding box center [692, 300] width 88 height 22
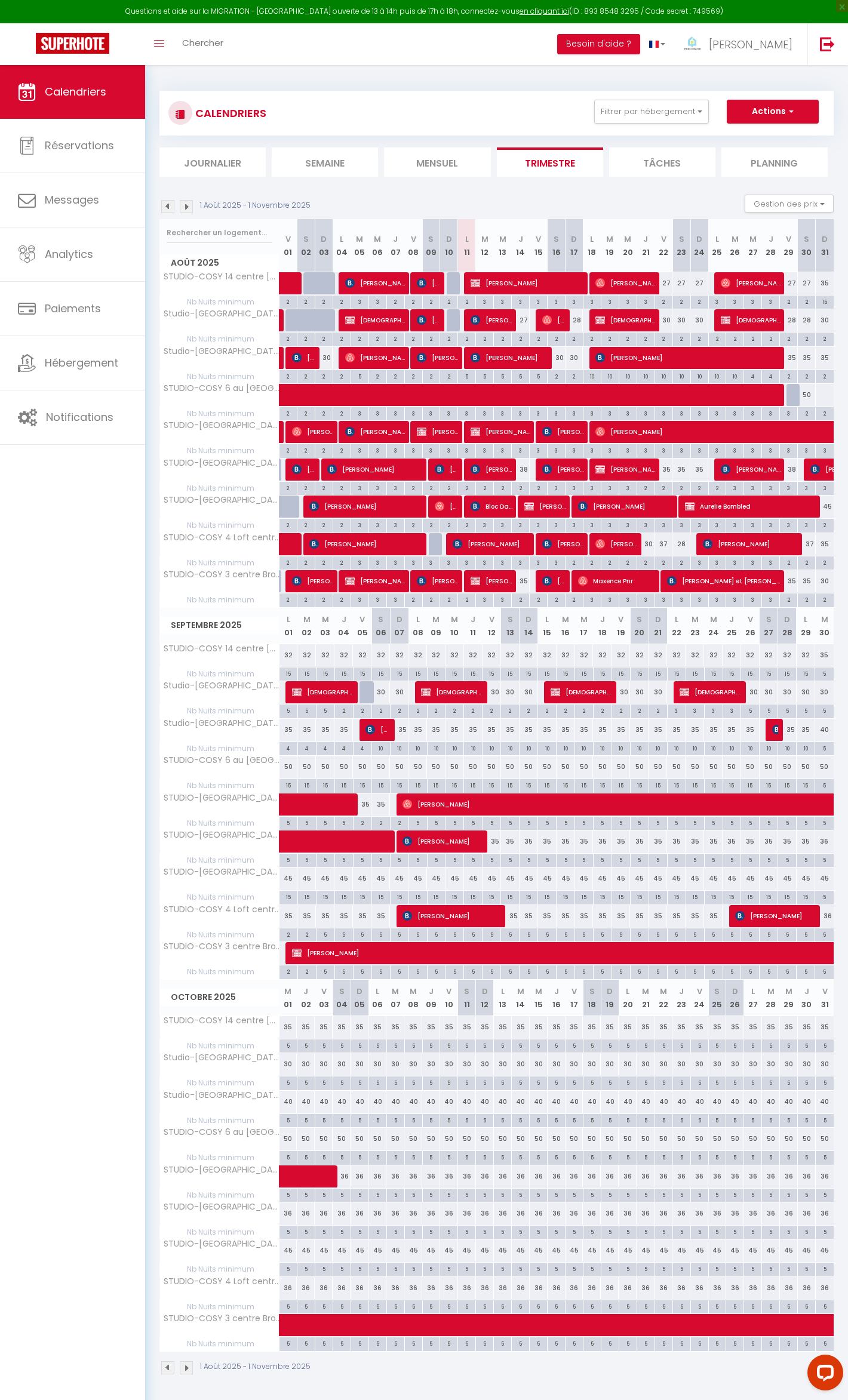
click at [660, 547] on div "37" at bounding box center [663, 544] width 18 height 22
type input "37"
type input "Ven 22 Août 2025"
type input "Sam 23 Août 2025"
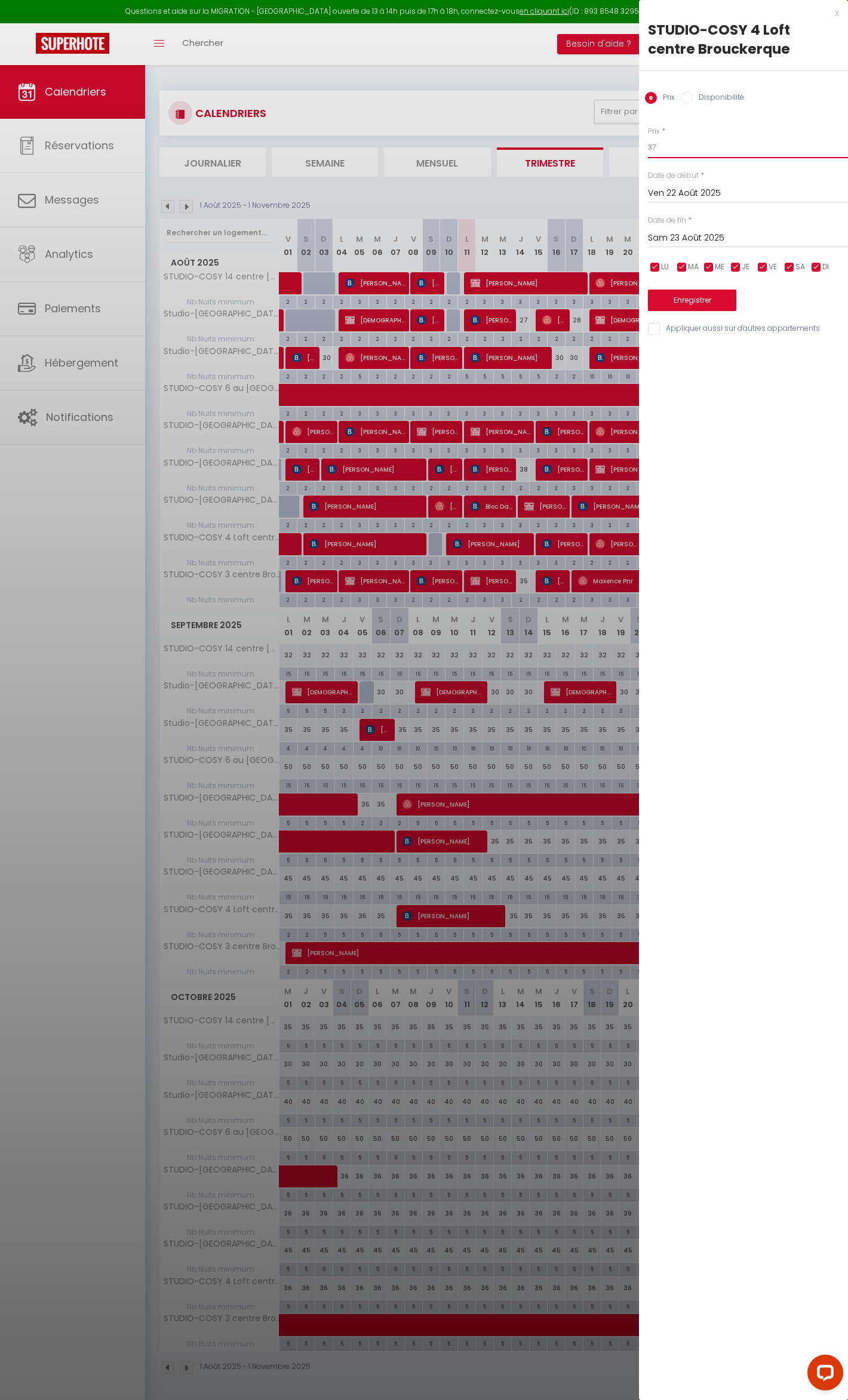
click at [670, 148] on input "37" at bounding box center [748, 147] width 200 height 22
type input "32"
click at [691, 294] on button "Enregistrer" at bounding box center [692, 300] width 88 height 22
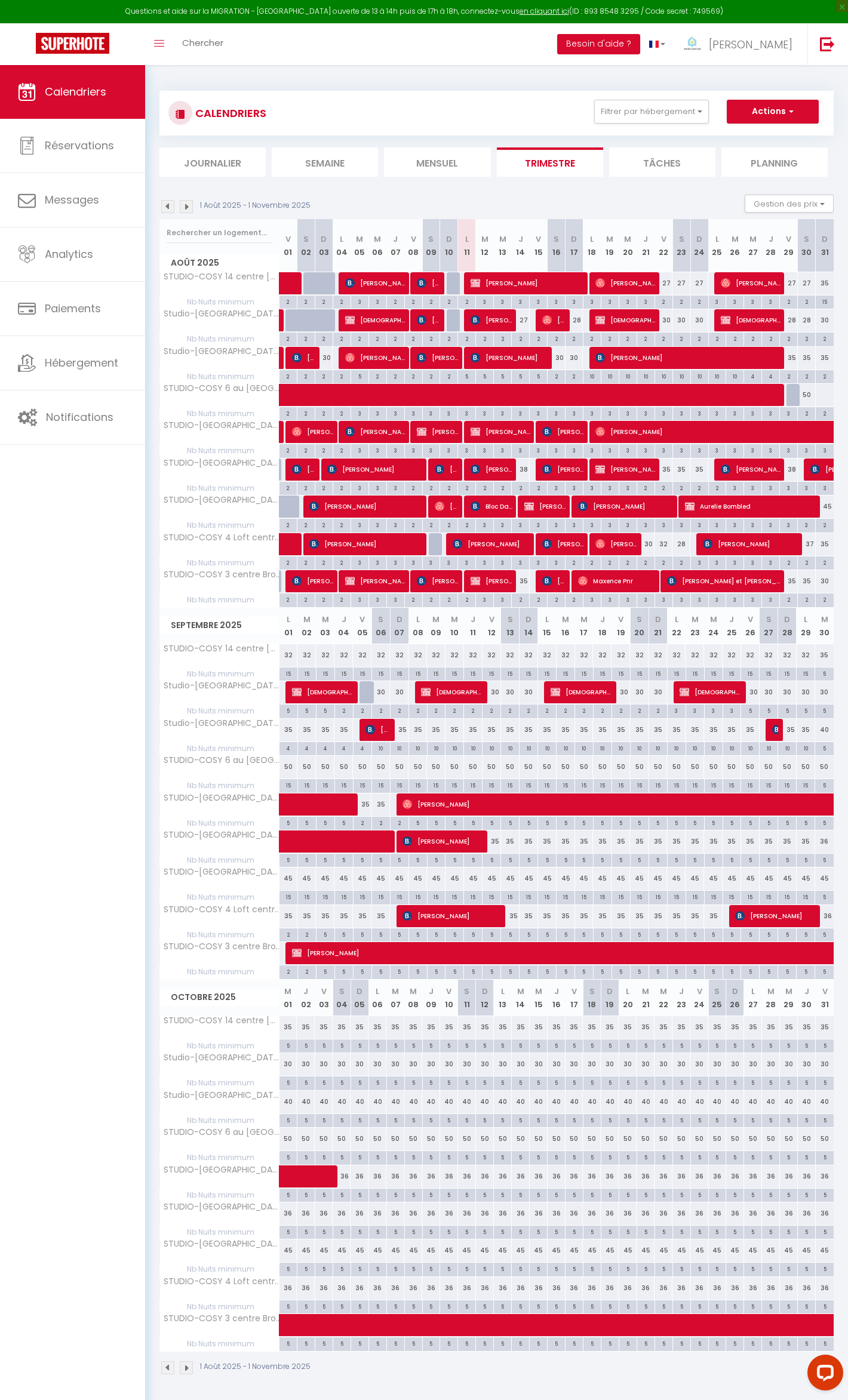
click at [302, 939] on div "2" at bounding box center [307, 934] width 18 height 11
type input "2"
type input "[DATE]"
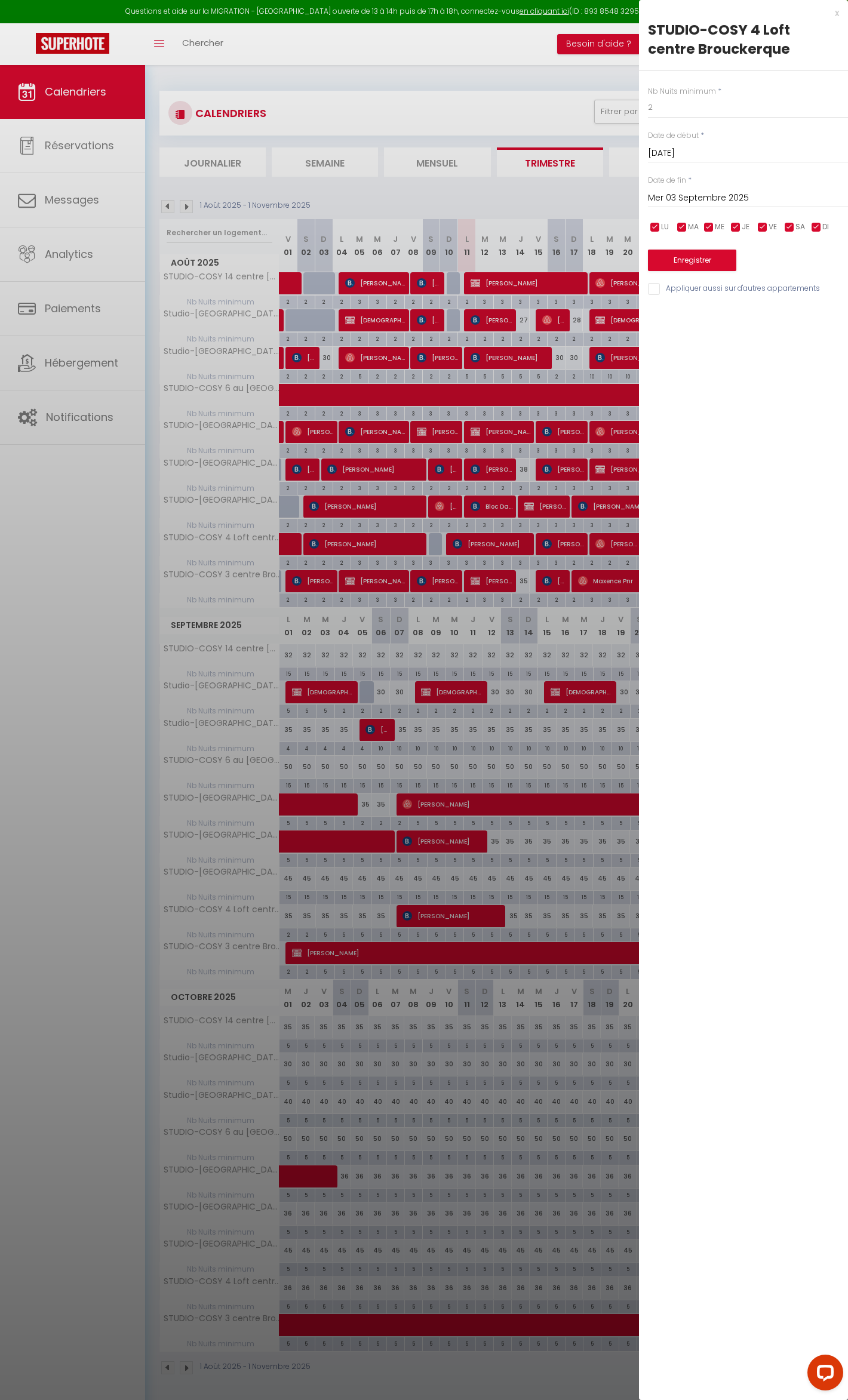
click at [728, 194] on input "Mer 03 Septembre 2025" at bounding box center [748, 198] width 200 height 15
click at [691, 285] on span "8" at bounding box center [687, 290] width 26 height 24
type input "Lun 08 Septembre 2025"
click at [686, 264] on button "Enregistrer" at bounding box center [692, 260] width 88 height 22
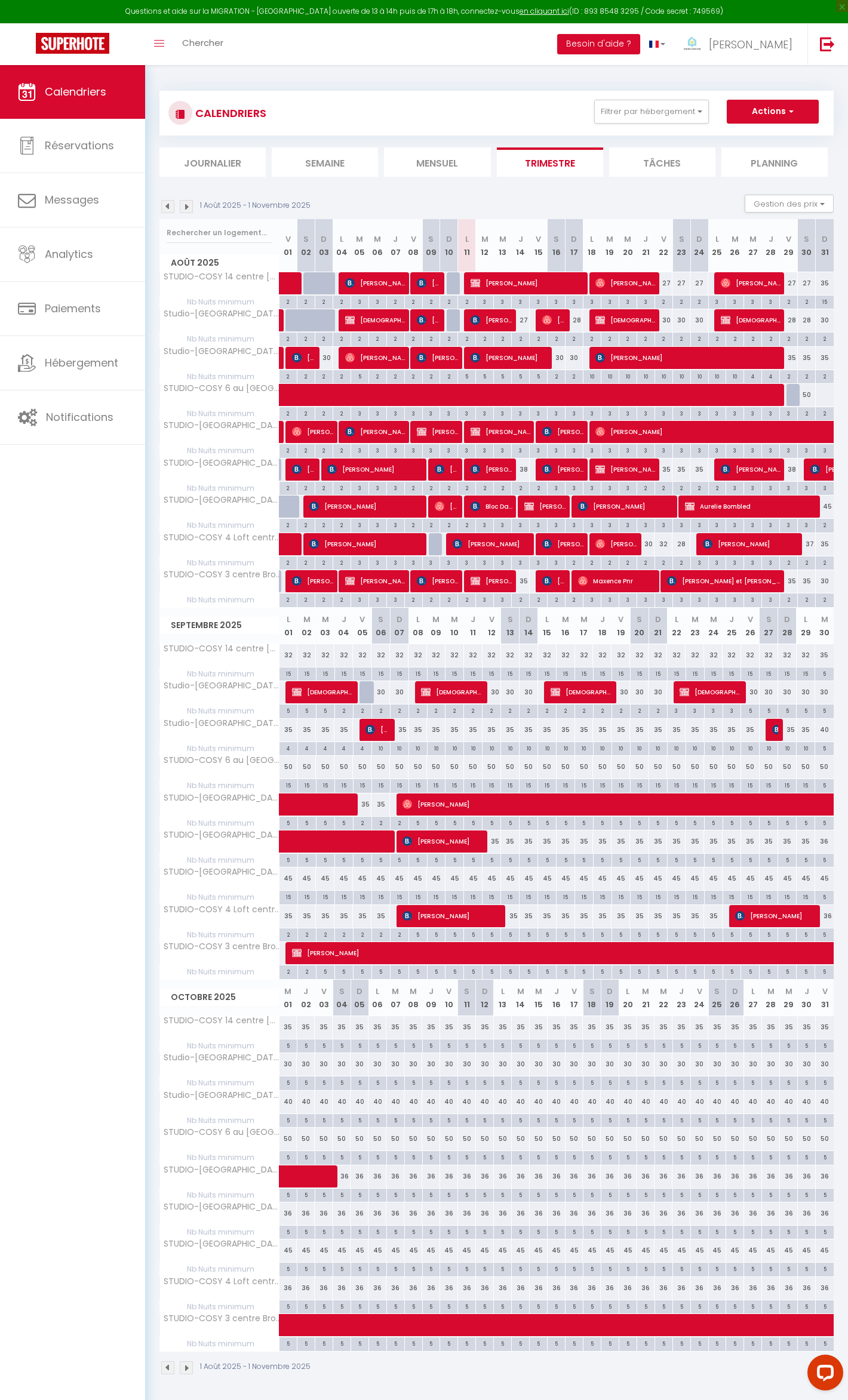
click at [215, 152] on li "Journalier" at bounding box center [213, 162] width 106 height 29
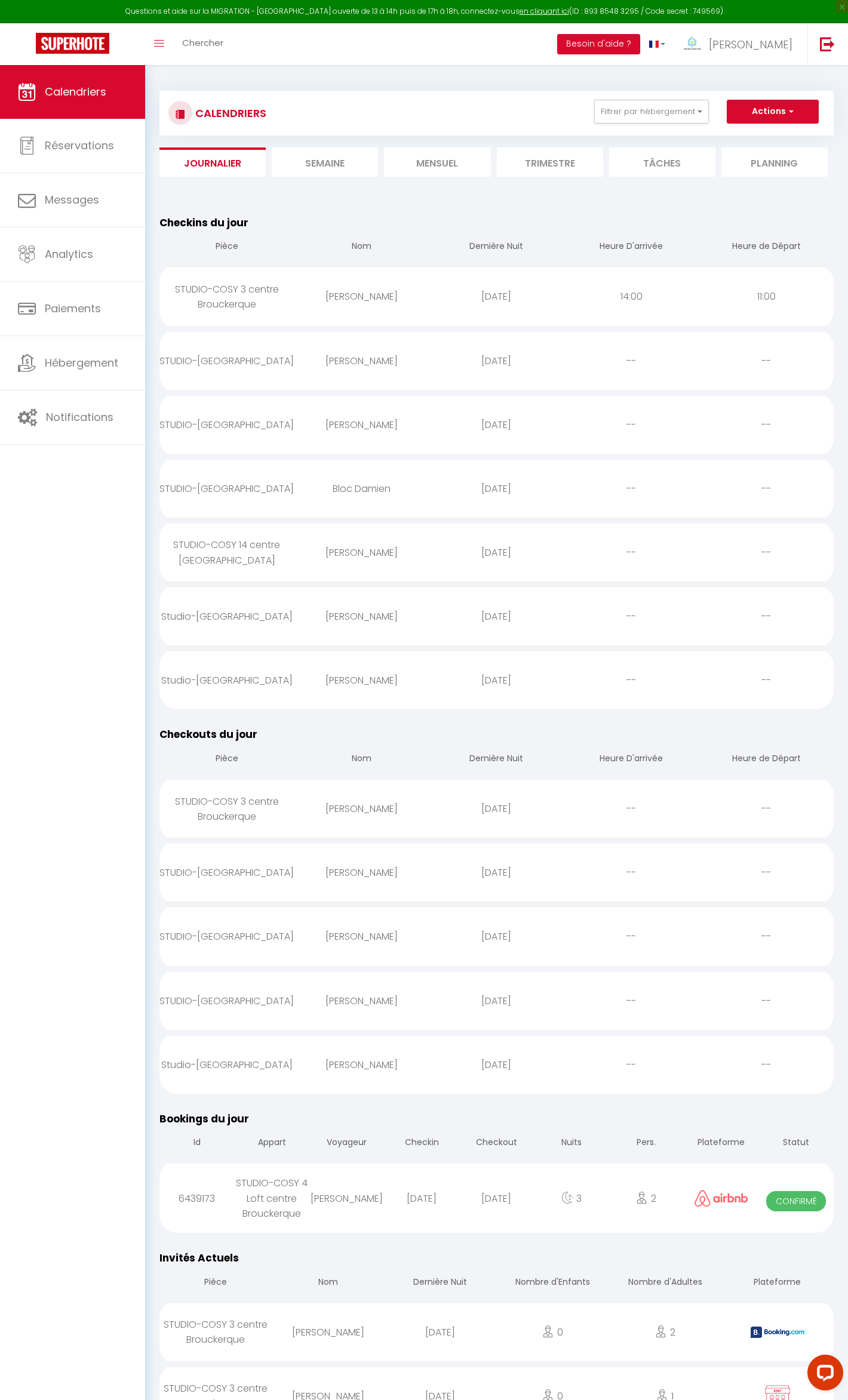
click at [572, 158] on li "Trimestre" at bounding box center [550, 162] width 106 height 29
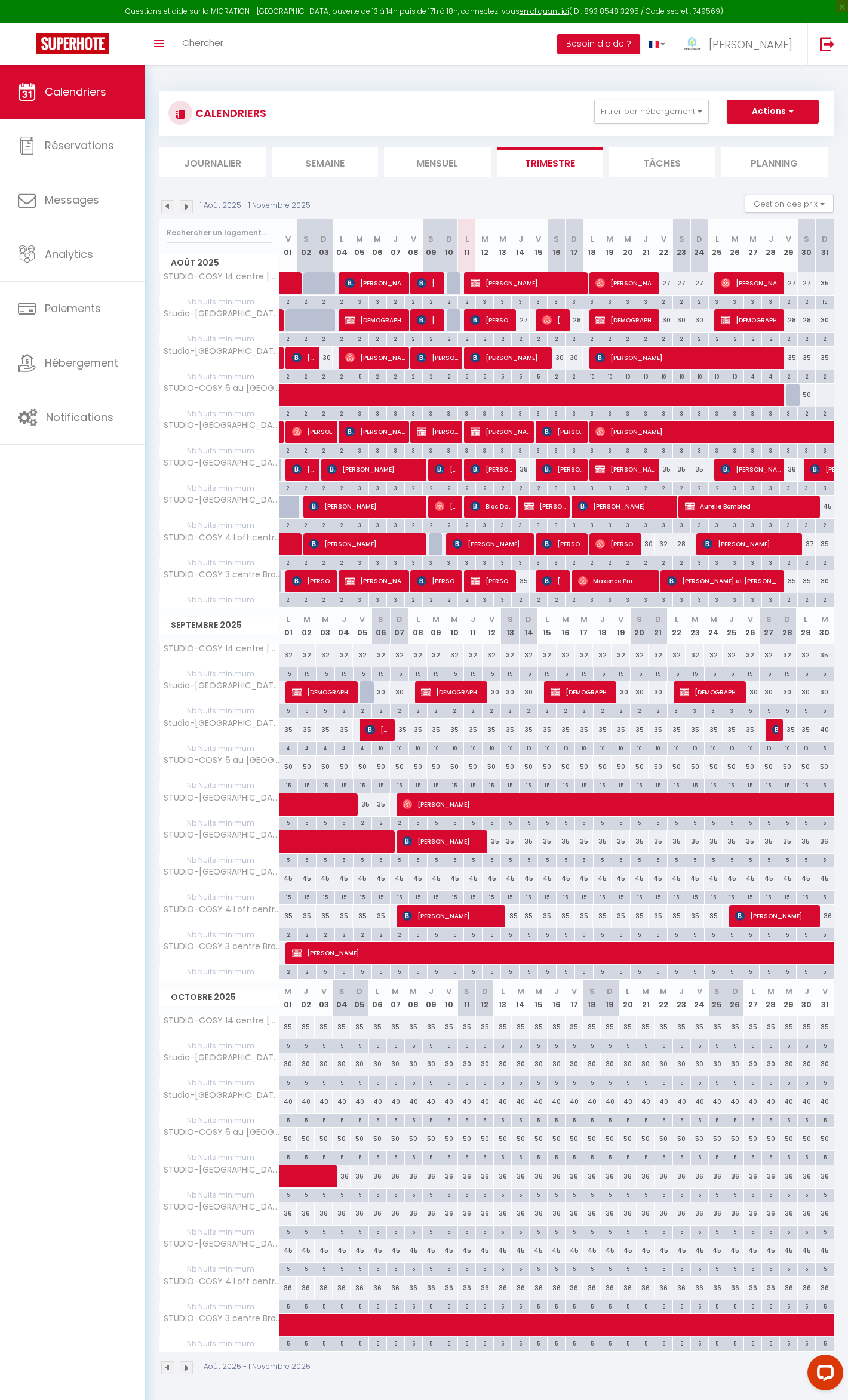
click at [185, 210] on img at bounding box center [186, 206] width 13 height 13
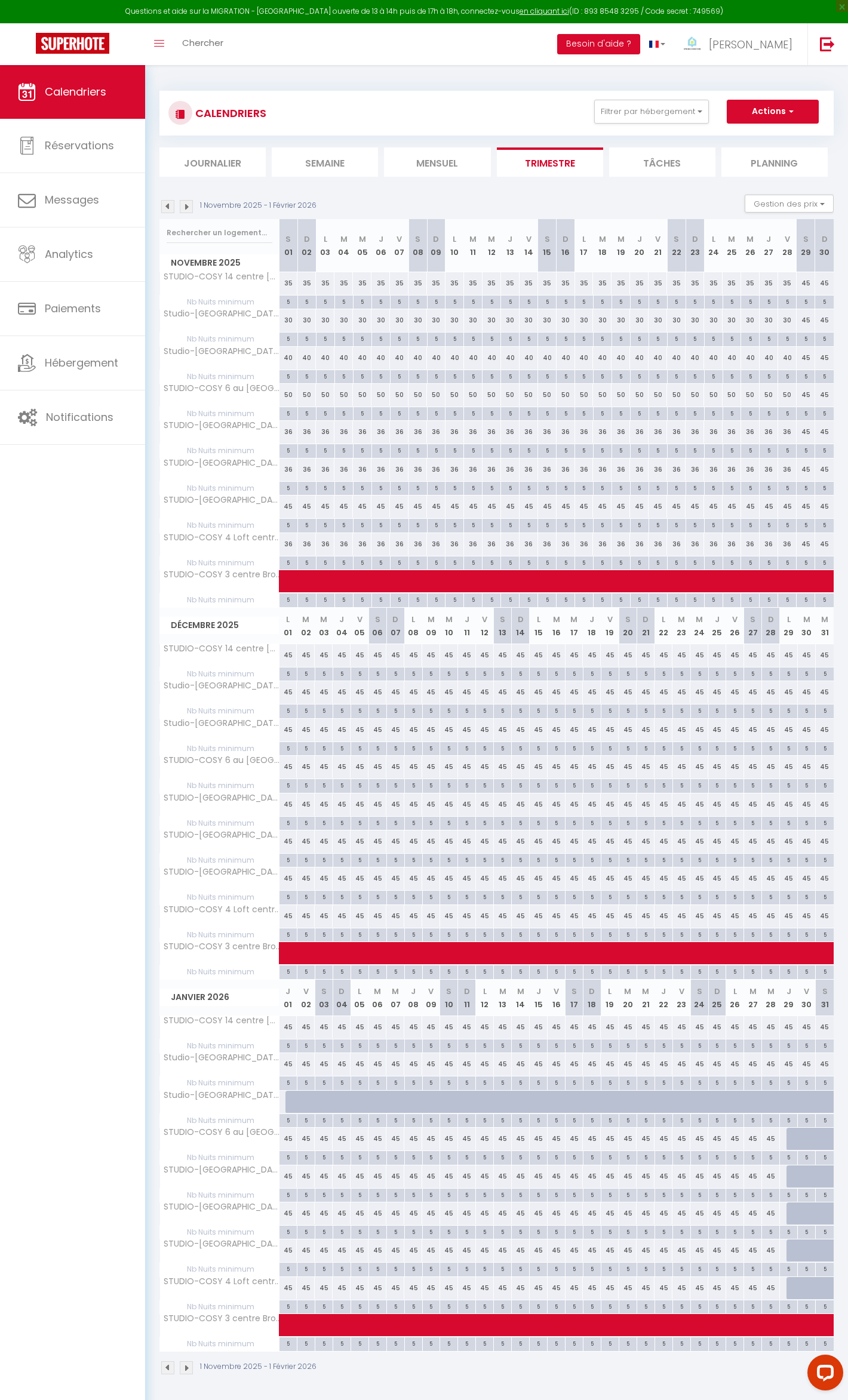
click at [172, 210] on img at bounding box center [167, 206] width 13 height 13
